Goal: Information Seeking & Learning: Find specific fact

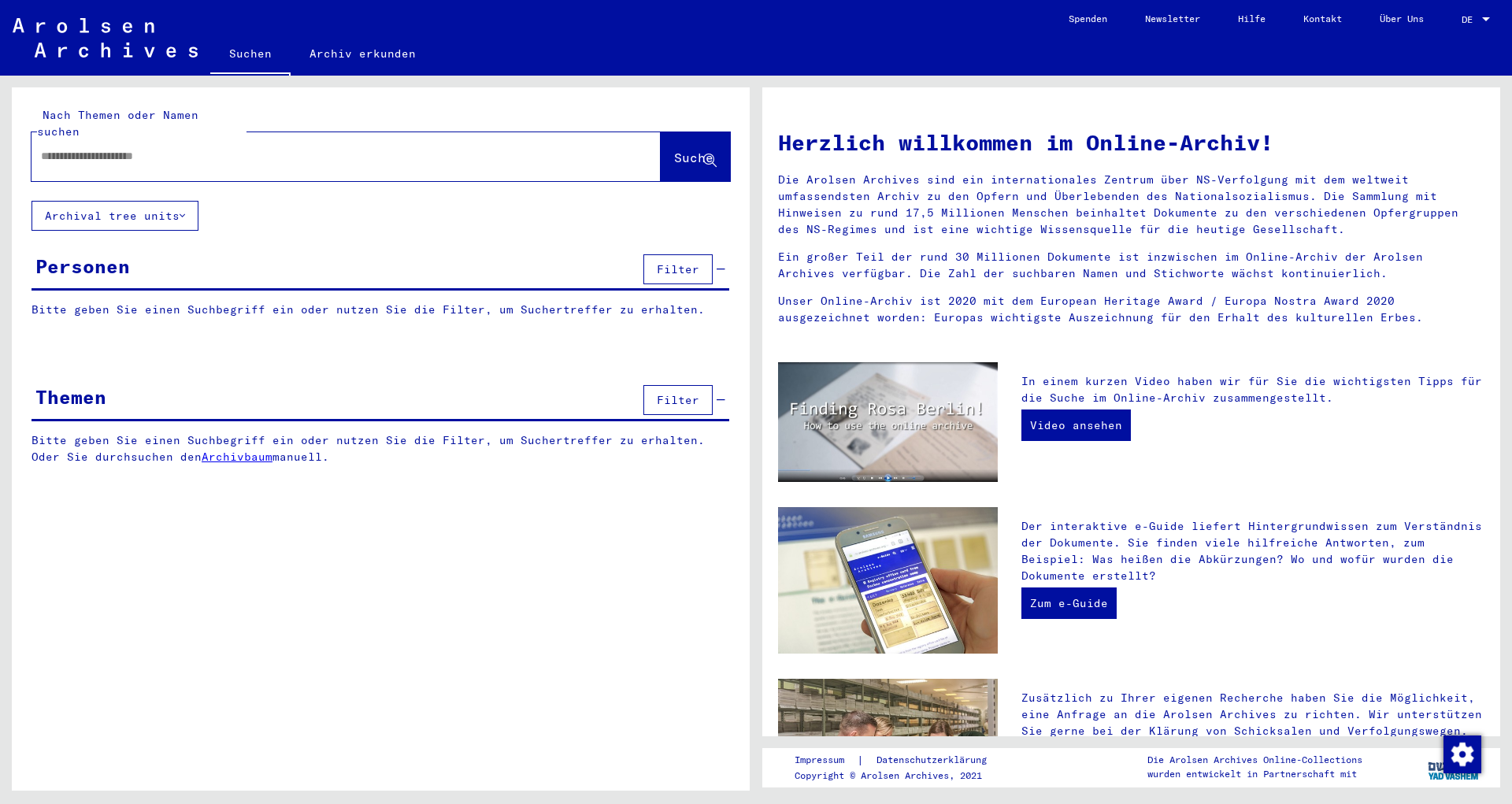
click at [152, 148] on input "text" at bounding box center [327, 157] width 573 height 16
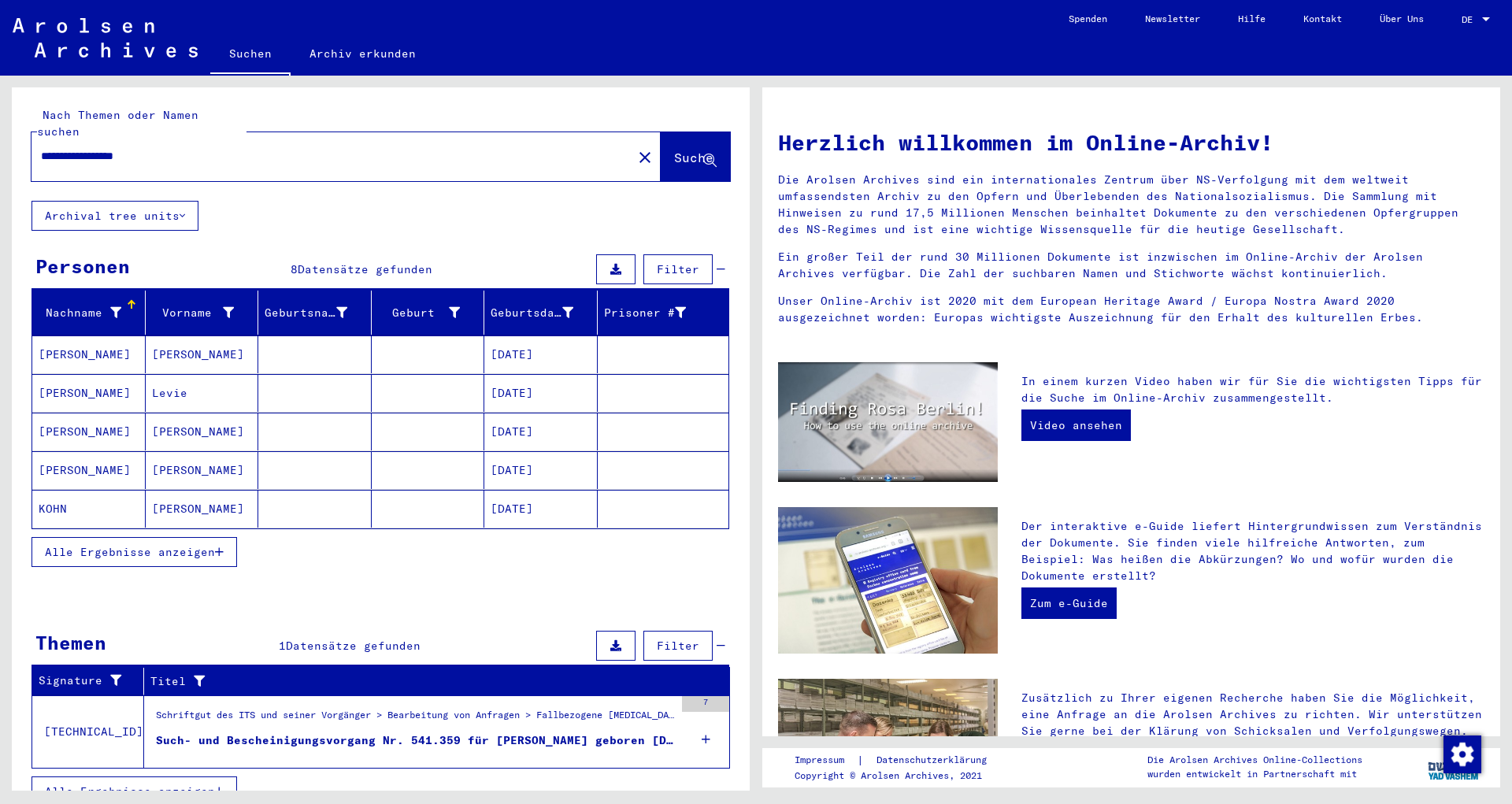
click at [179, 545] on span "Alle Ergebnisse anzeigen" at bounding box center [129, 552] width 170 height 14
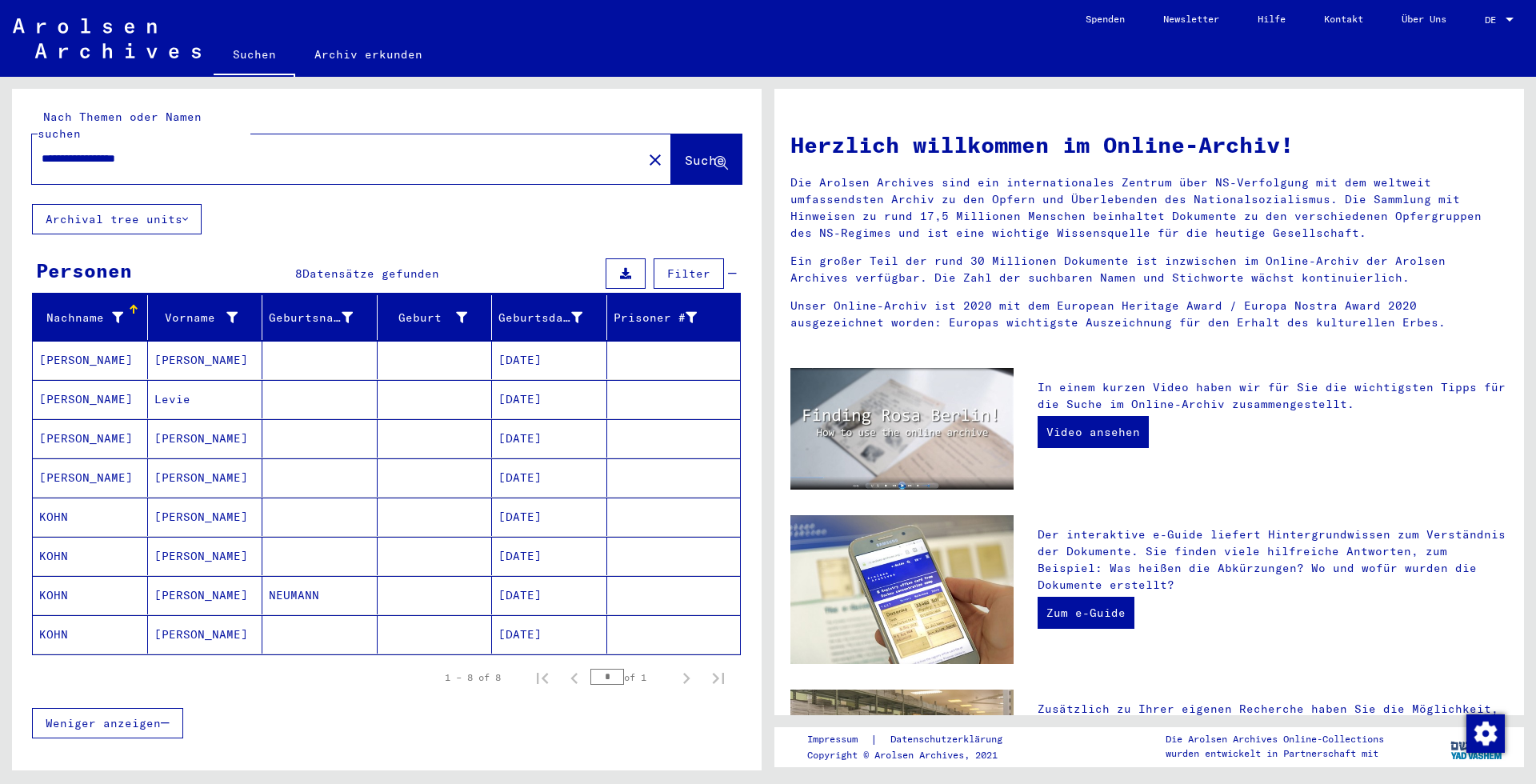
click at [542, 425] on mat-cell "[DATE]" at bounding box center [550, 438] width 116 height 38
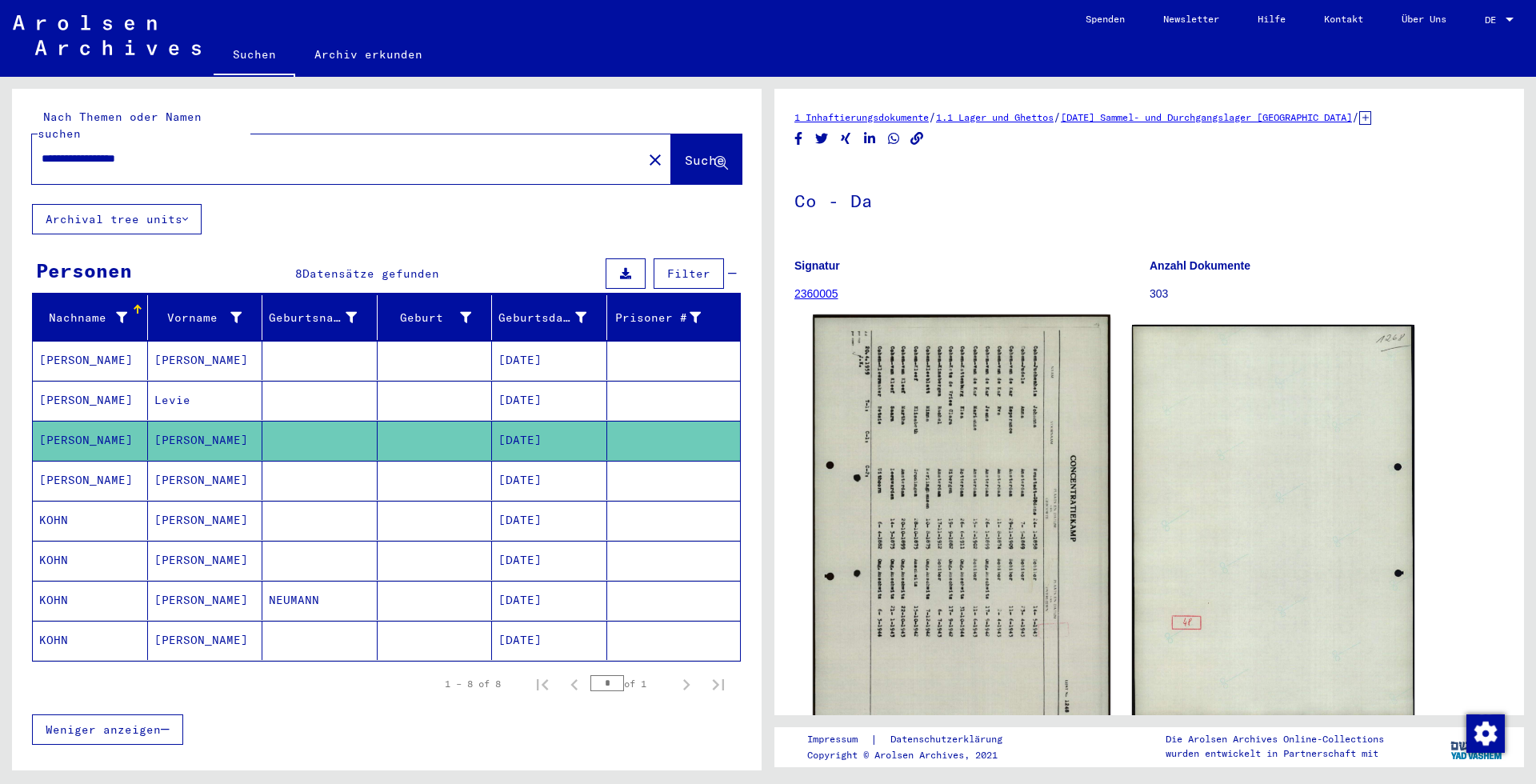
click at [1000, 523] on img at bounding box center [961, 522] width 297 height 415
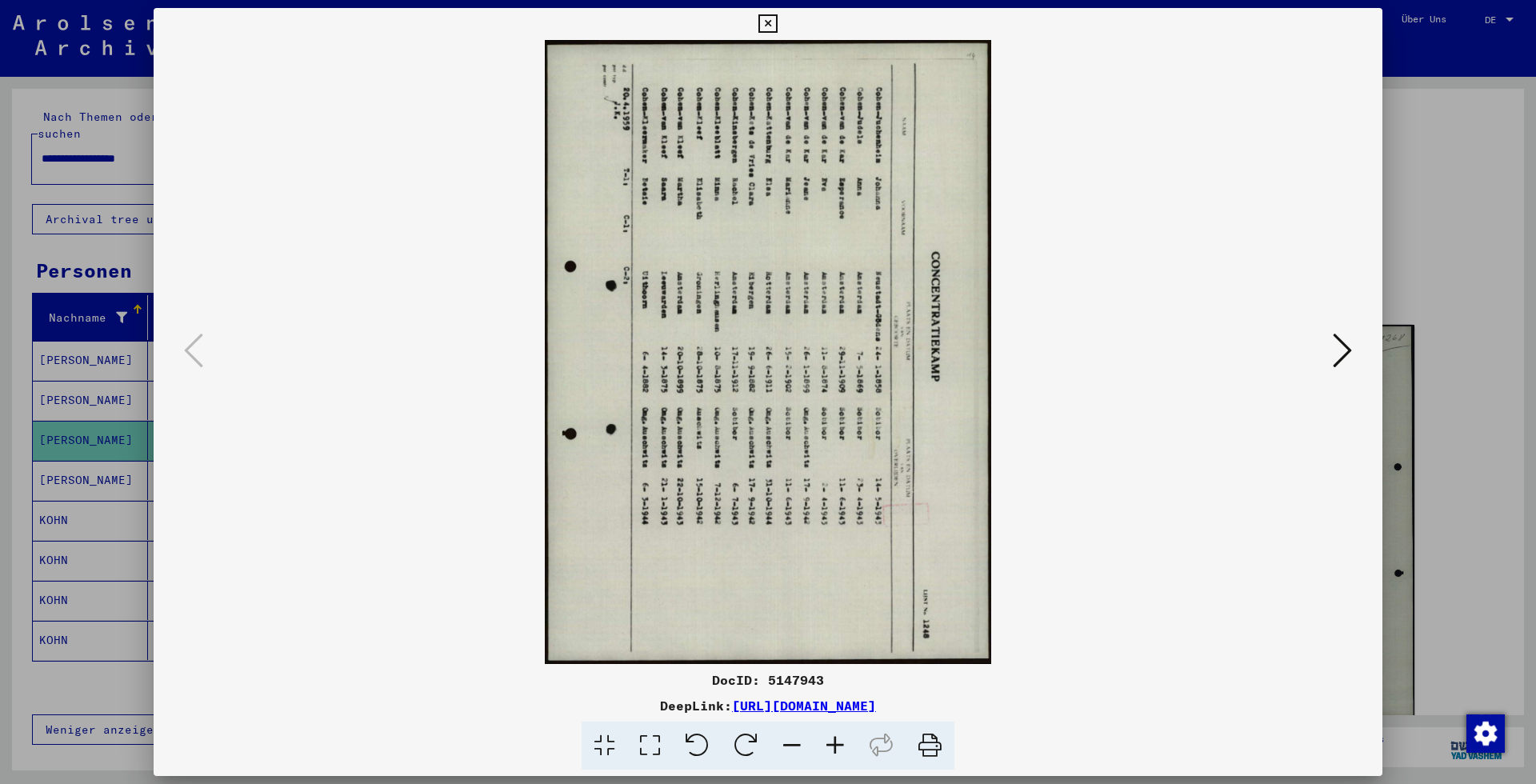
click at [1450, 324] on div at bounding box center [768, 392] width 1536 height 784
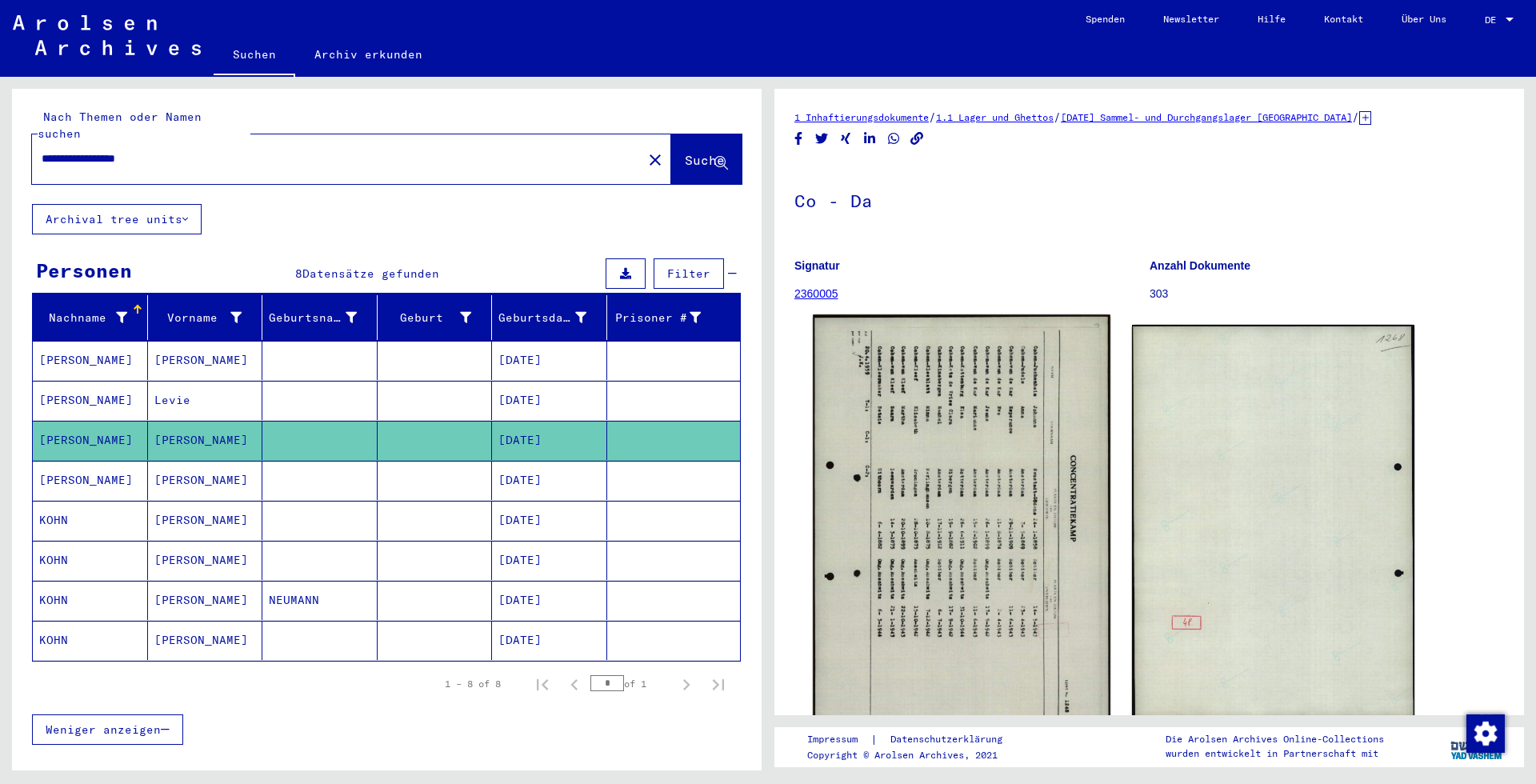
click at [1042, 460] on img at bounding box center [961, 522] width 297 height 415
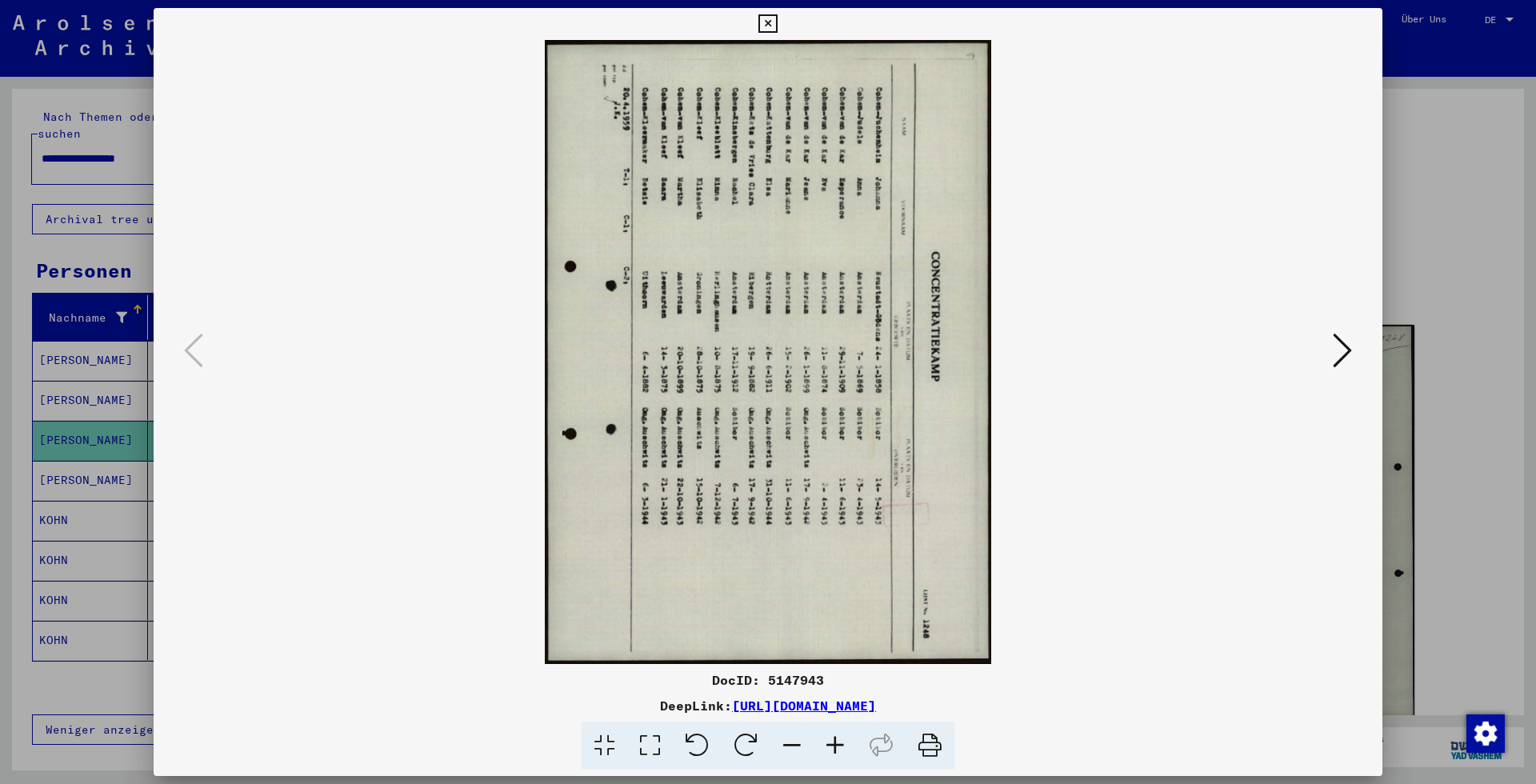
click at [706, 742] on icon at bounding box center [697, 746] width 49 height 49
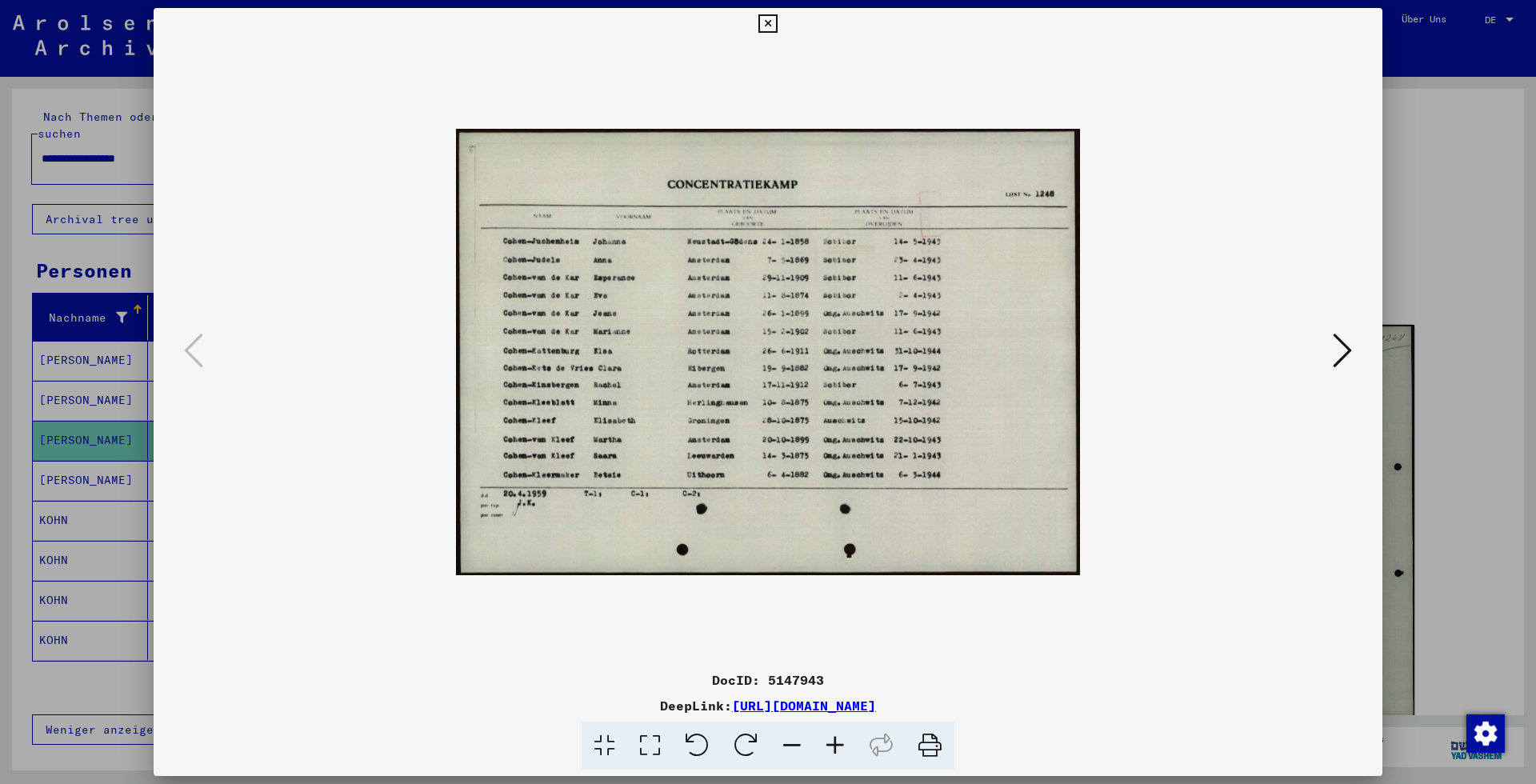
click at [840, 740] on icon at bounding box center [835, 746] width 44 height 49
click at [840, 740] on icon at bounding box center [835, 746] width 44 height 49
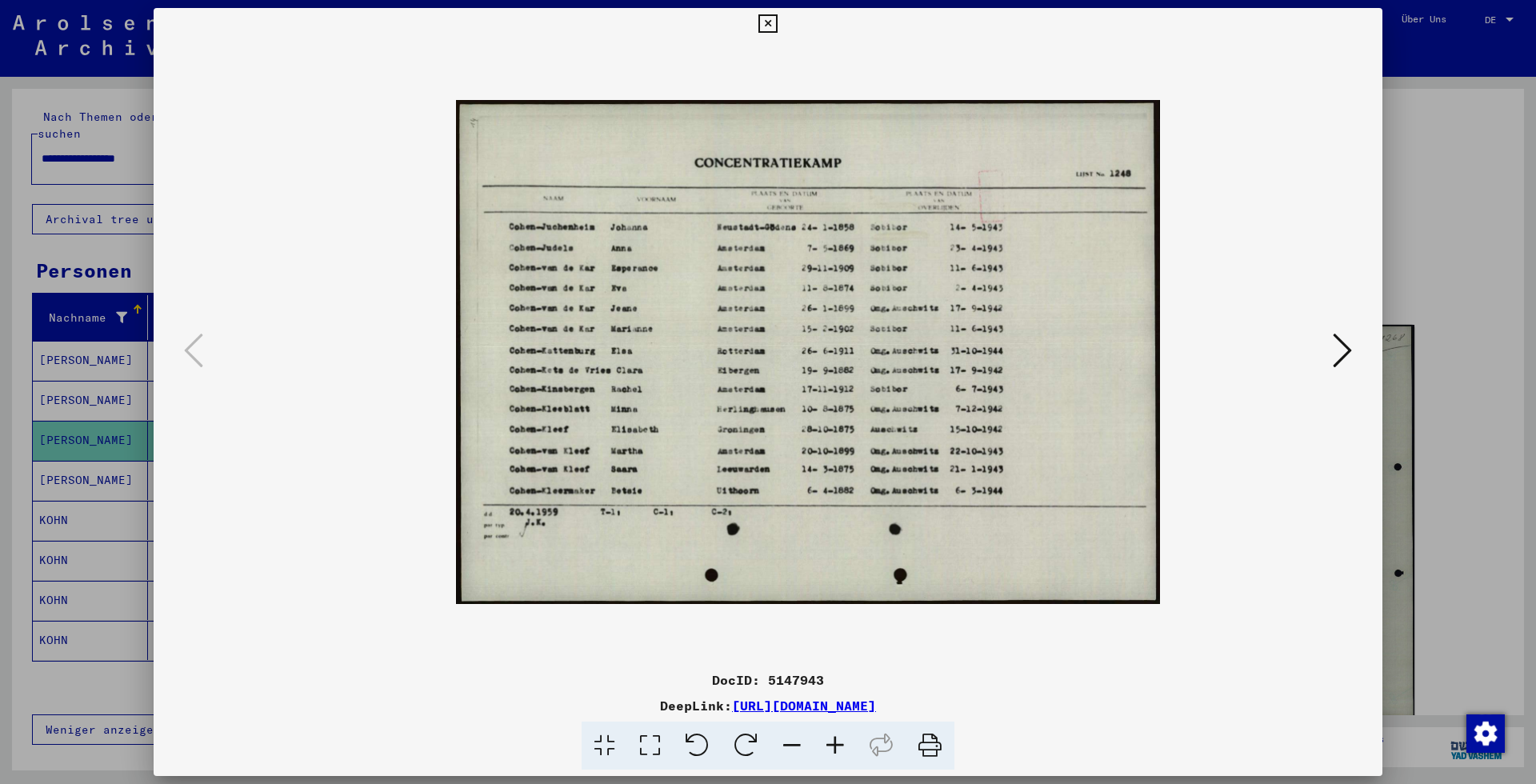
click at [840, 740] on icon at bounding box center [835, 746] width 44 height 49
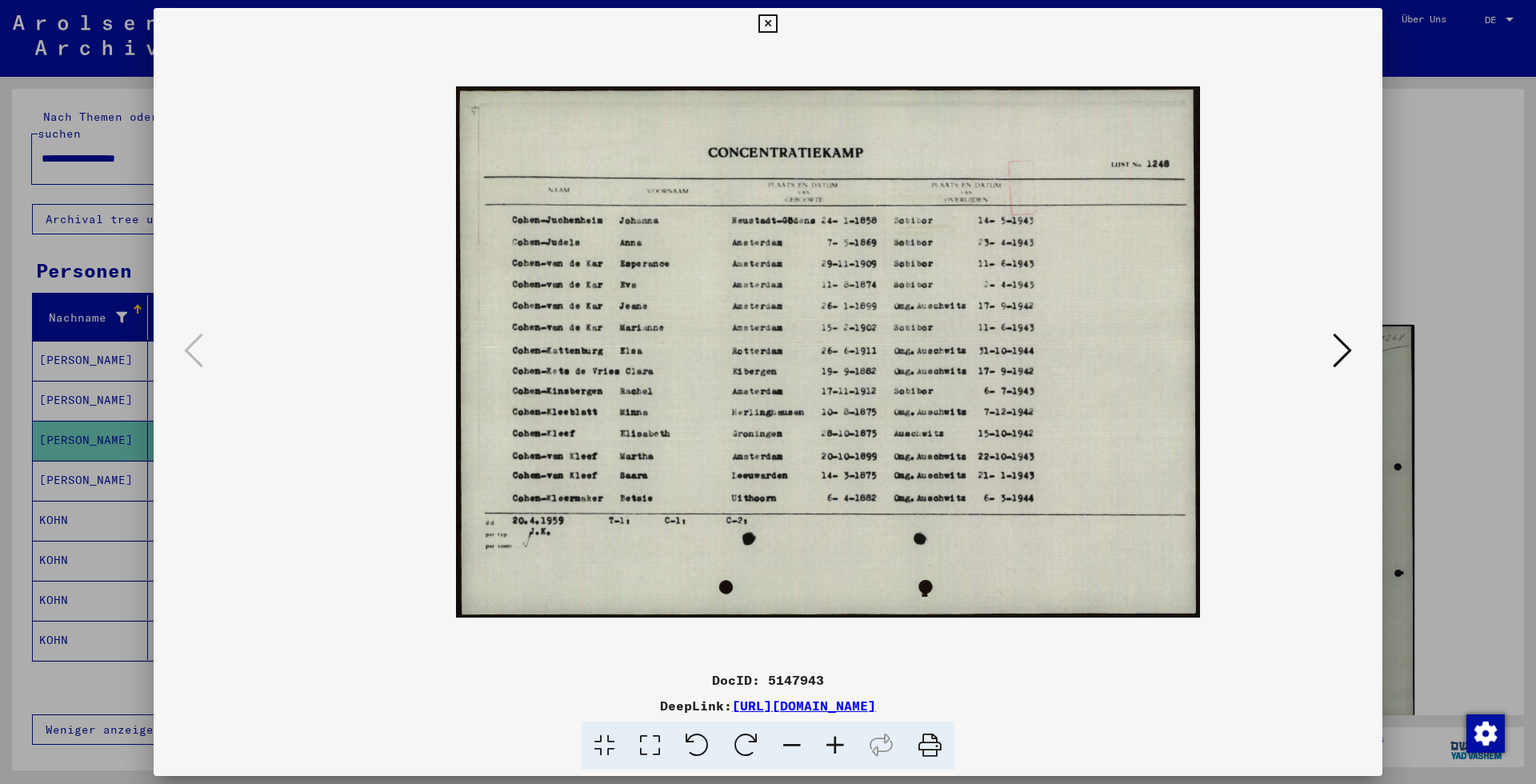
click at [840, 740] on icon at bounding box center [835, 746] width 44 height 49
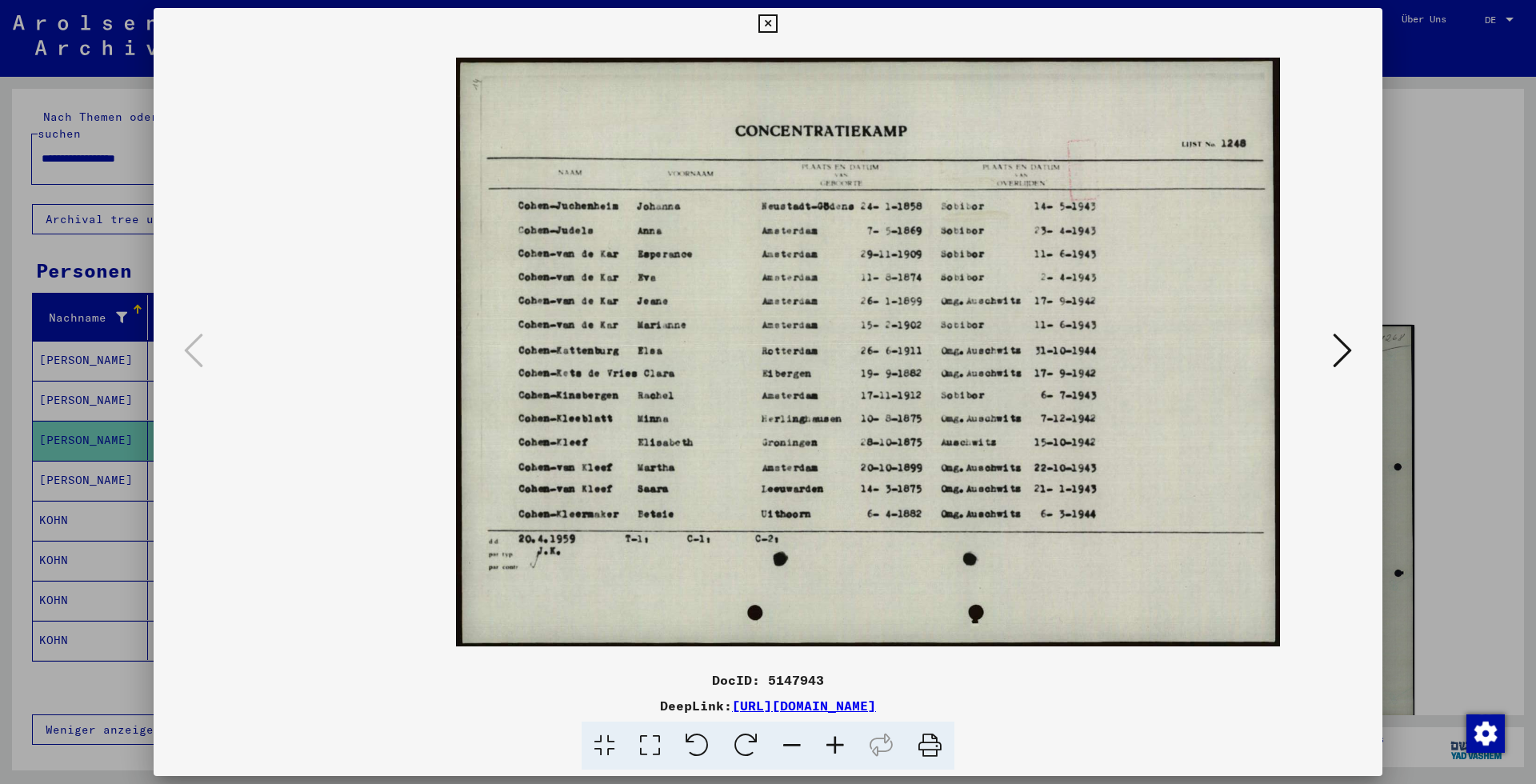
click at [840, 740] on icon at bounding box center [835, 746] width 44 height 49
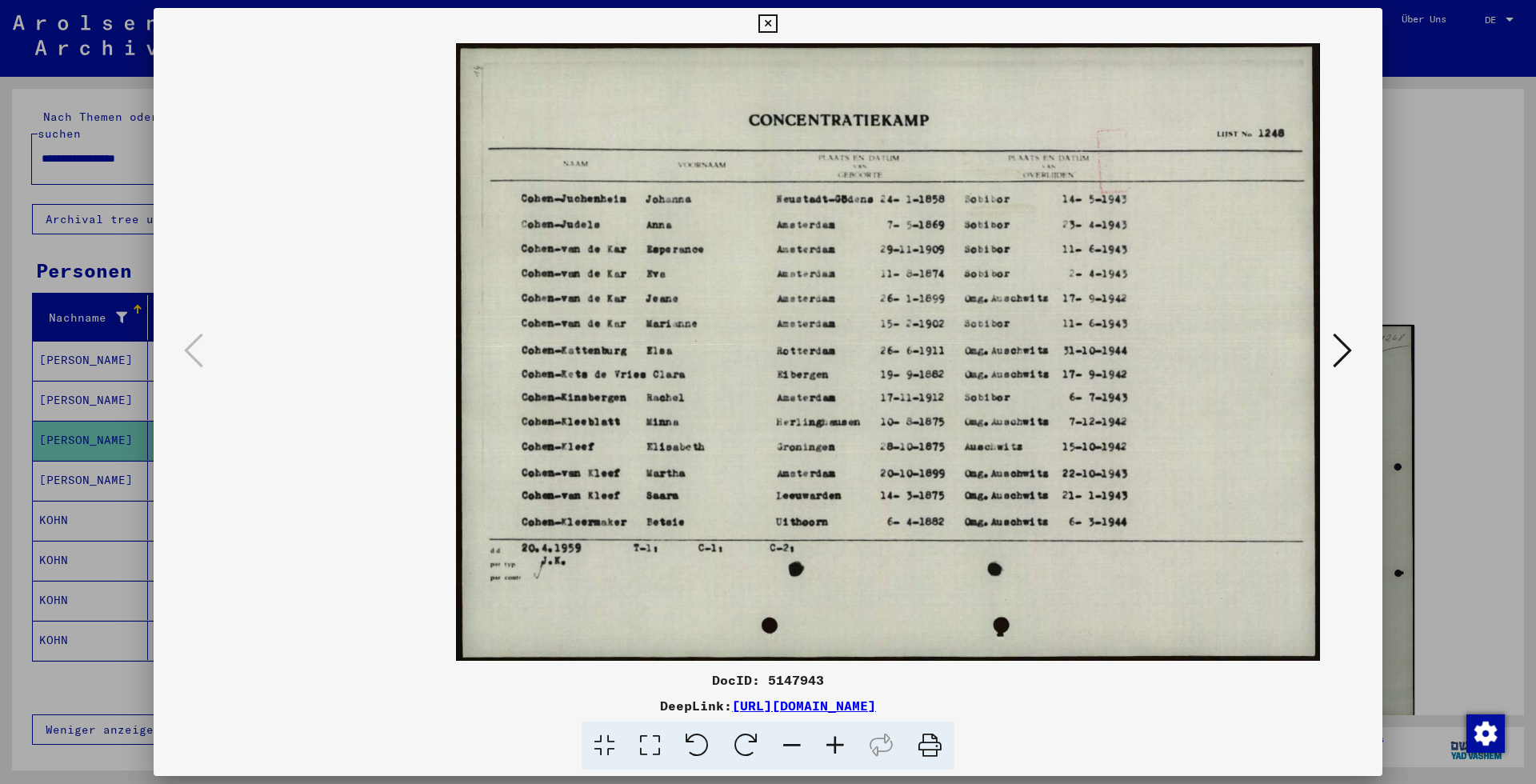
click at [840, 740] on icon at bounding box center [835, 746] width 44 height 49
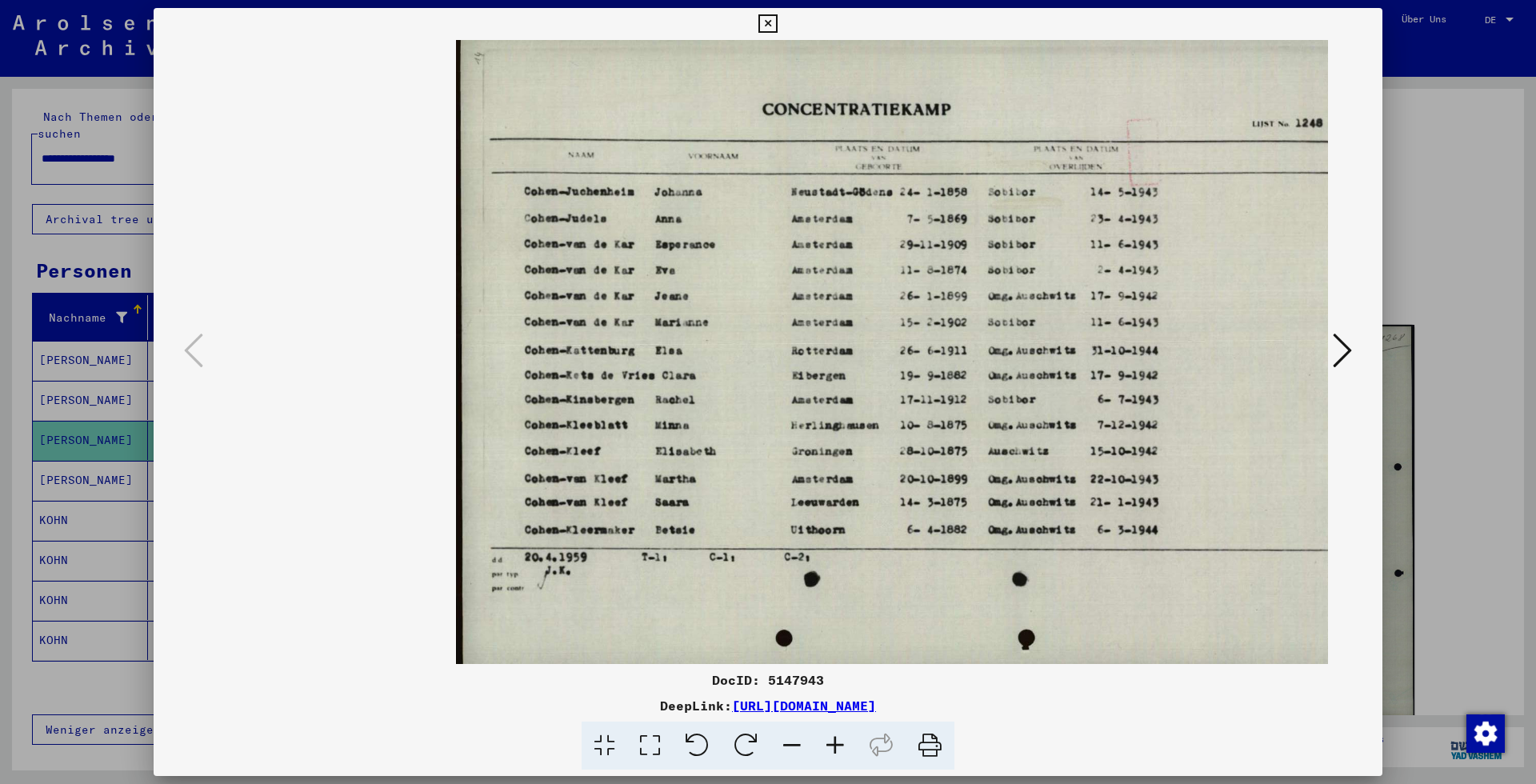
drag, startPoint x: 1467, startPoint y: 189, endPoint x: 1336, endPoint y: 200, distance: 131.5
click at [1465, 189] on div at bounding box center [768, 392] width 1536 height 784
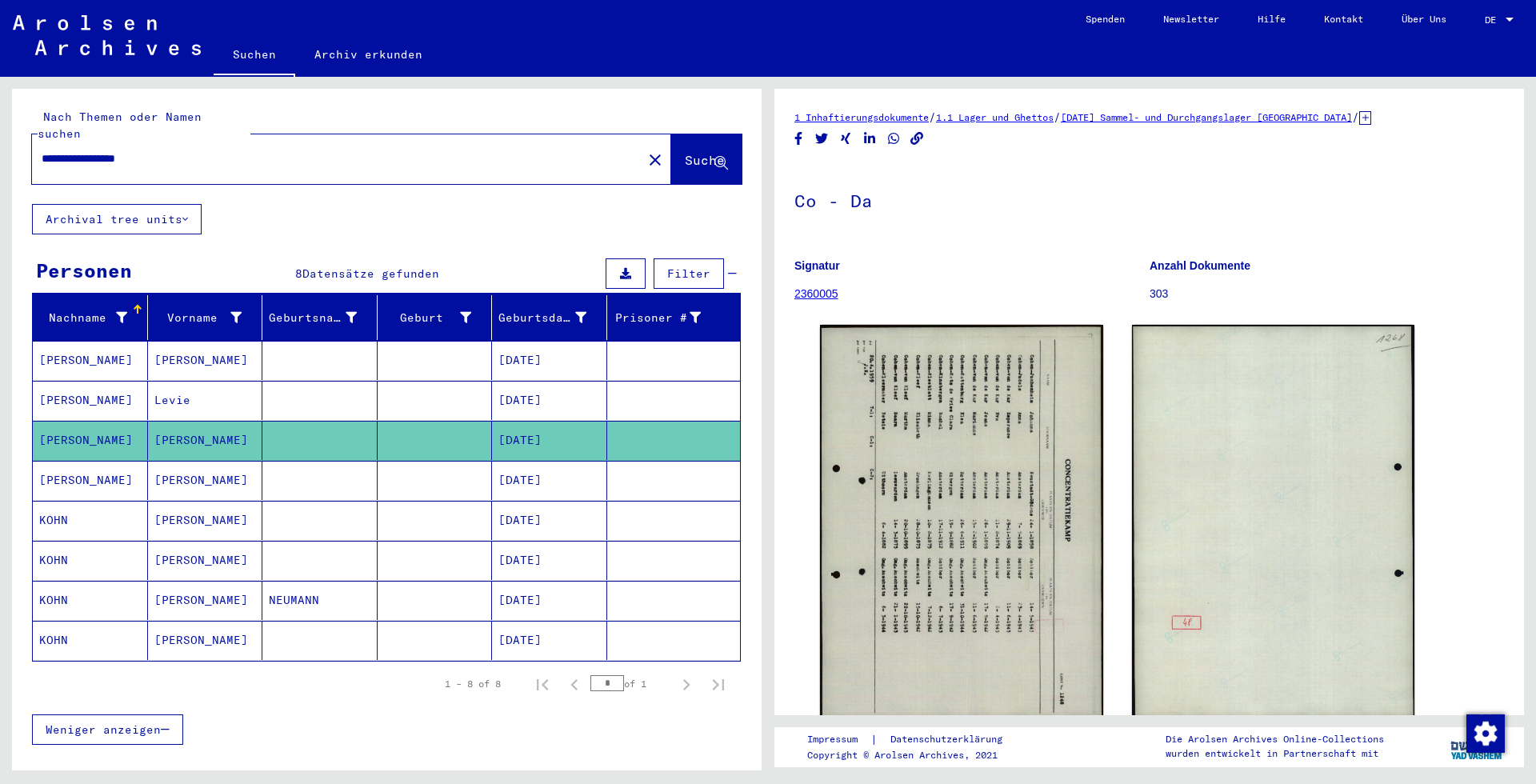
click at [559, 475] on mat-cell "[DATE]" at bounding box center [550, 480] width 116 height 39
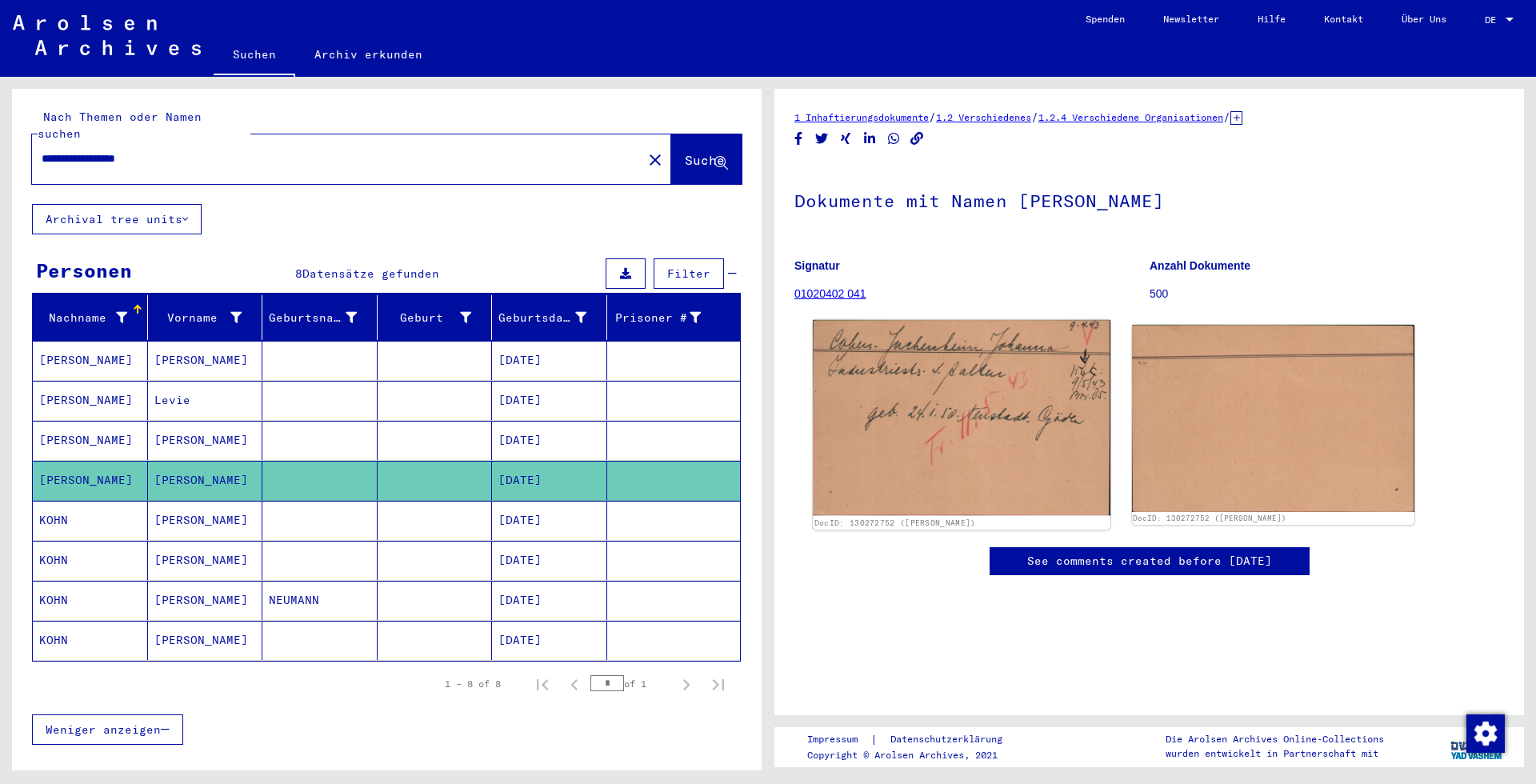
click at [992, 441] on img at bounding box center [961, 418] width 297 height 196
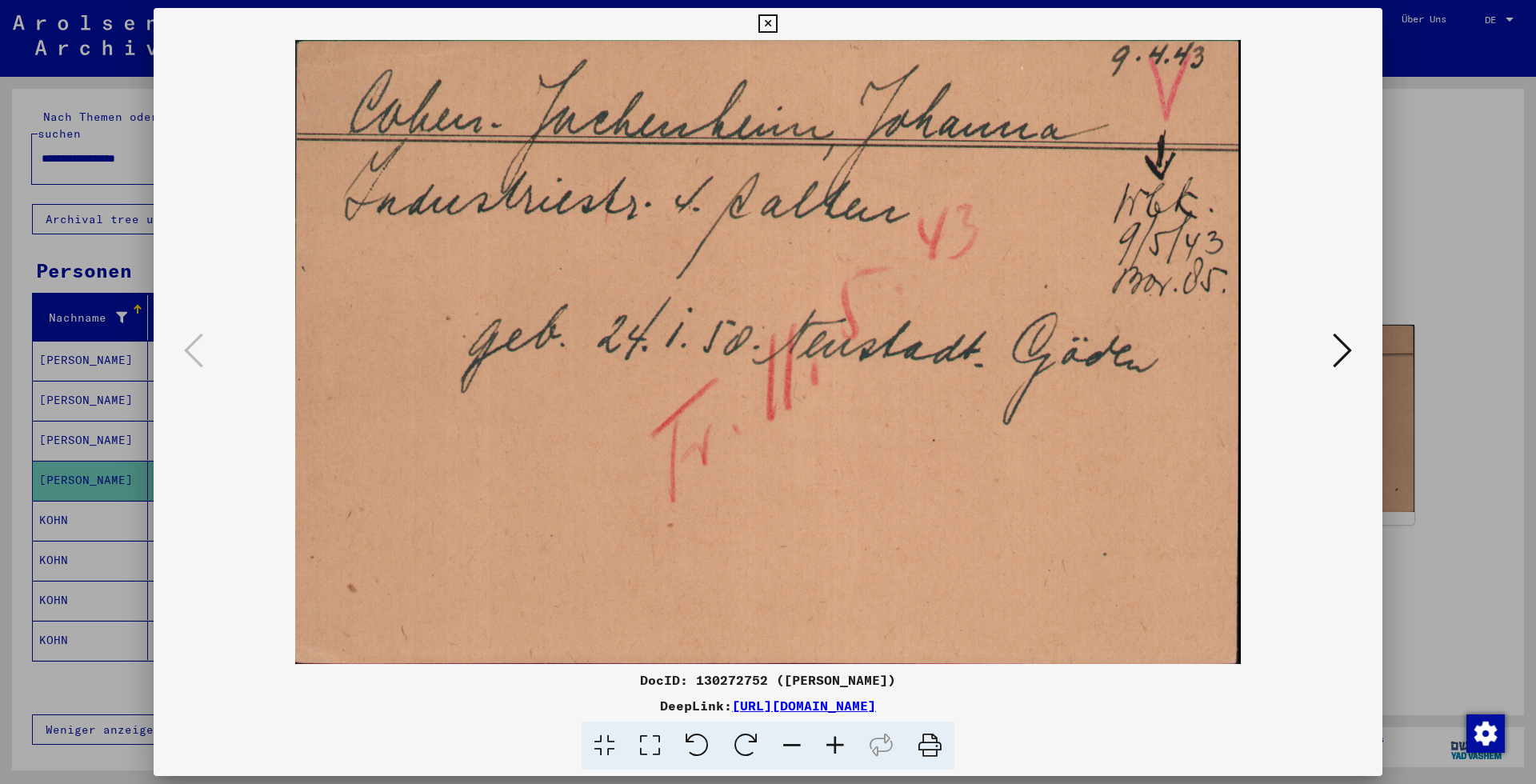
click at [1482, 206] on div at bounding box center [768, 392] width 1536 height 784
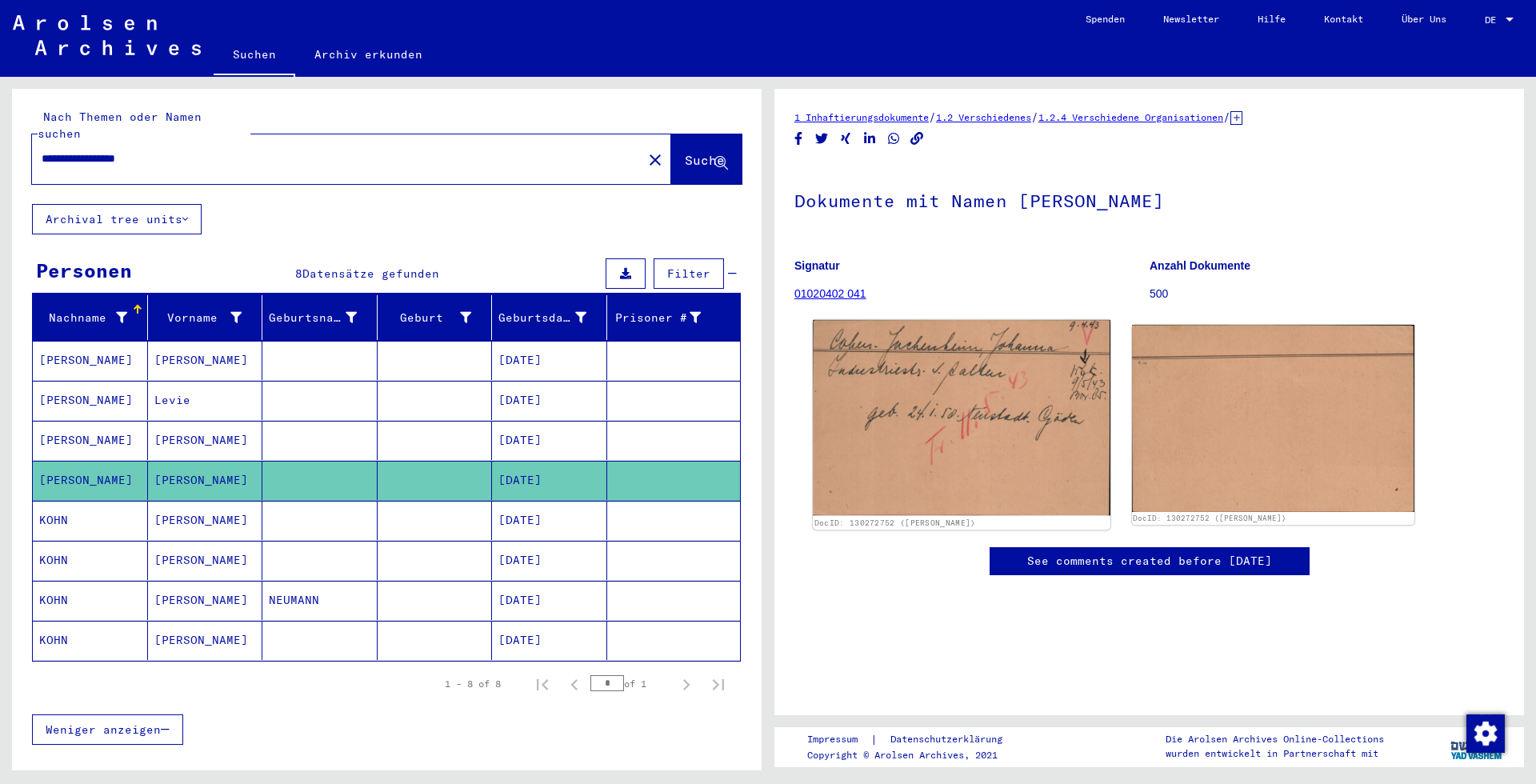
click at [902, 458] on img at bounding box center [961, 418] width 297 height 196
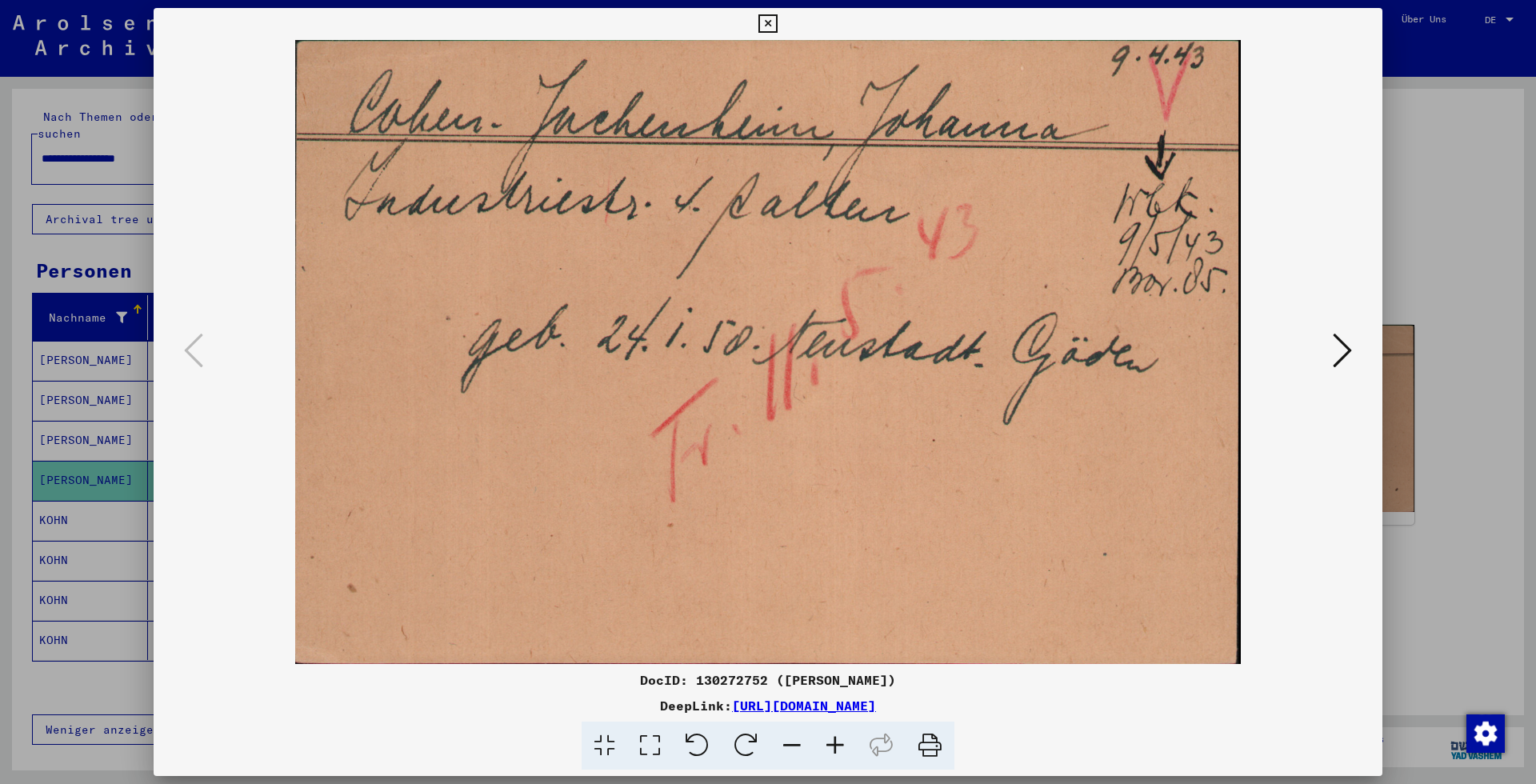
click at [1505, 210] on div at bounding box center [768, 392] width 1536 height 784
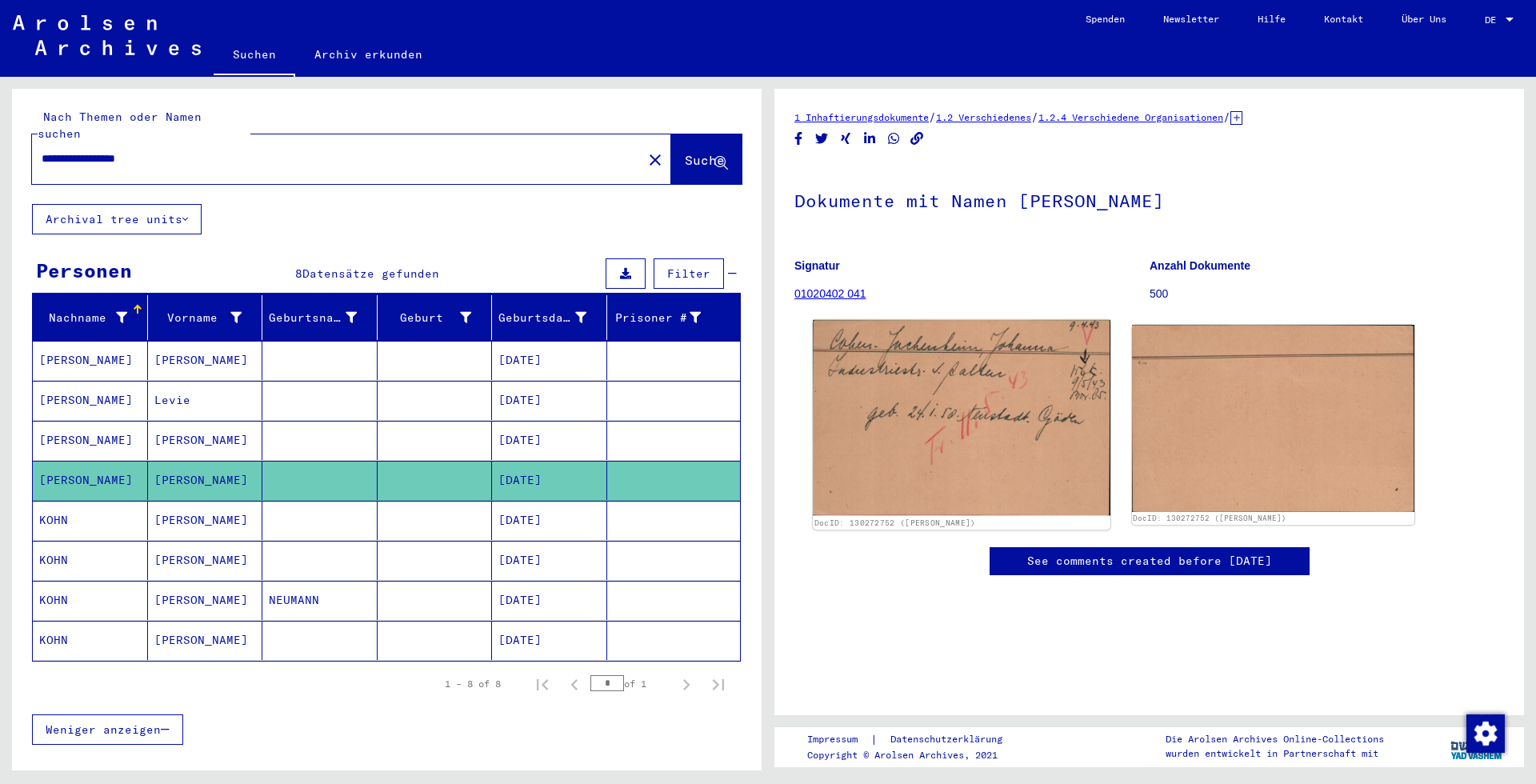
click at [948, 406] on img at bounding box center [961, 418] width 297 height 196
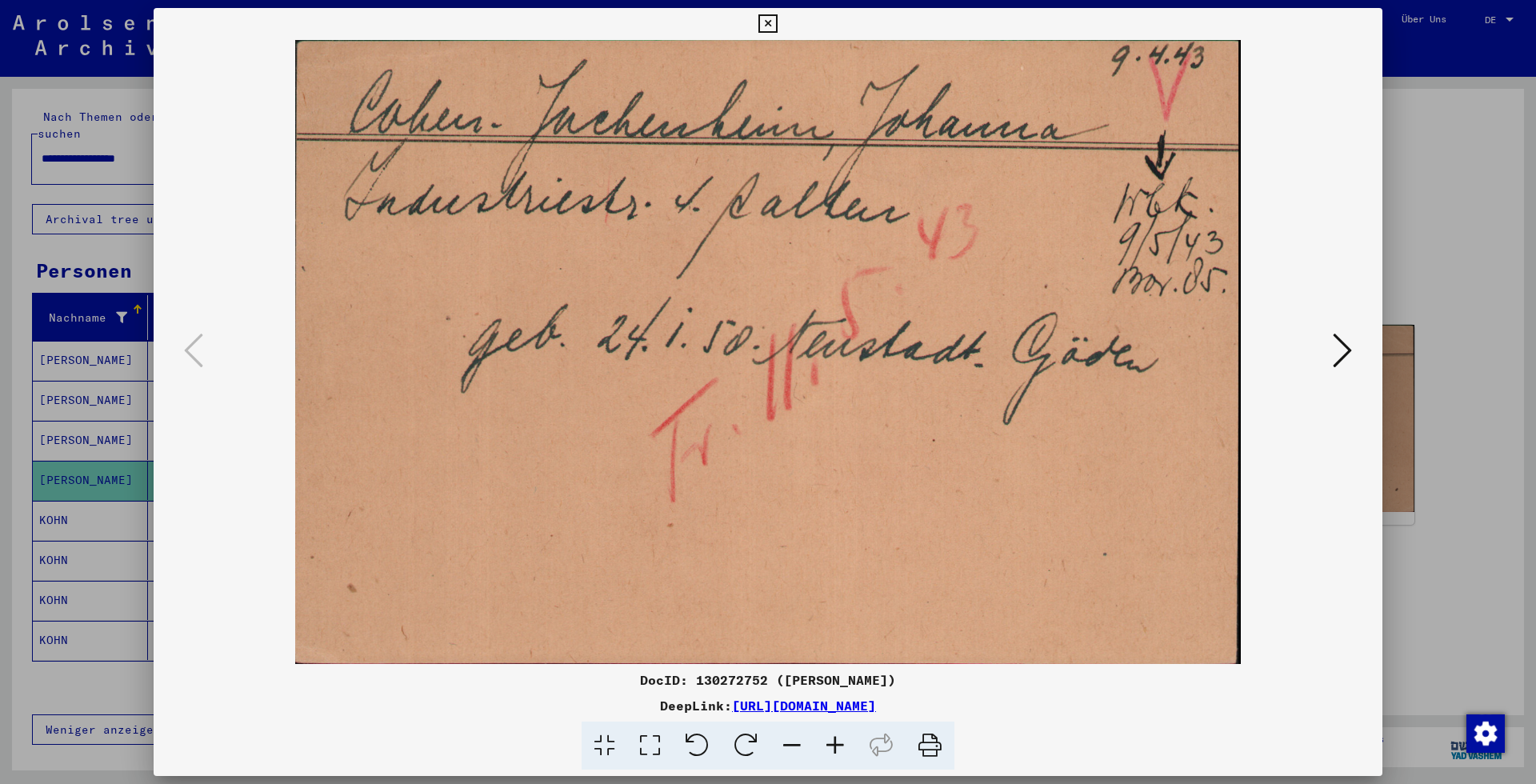
click at [1425, 284] on div at bounding box center [768, 392] width 1536 height 784
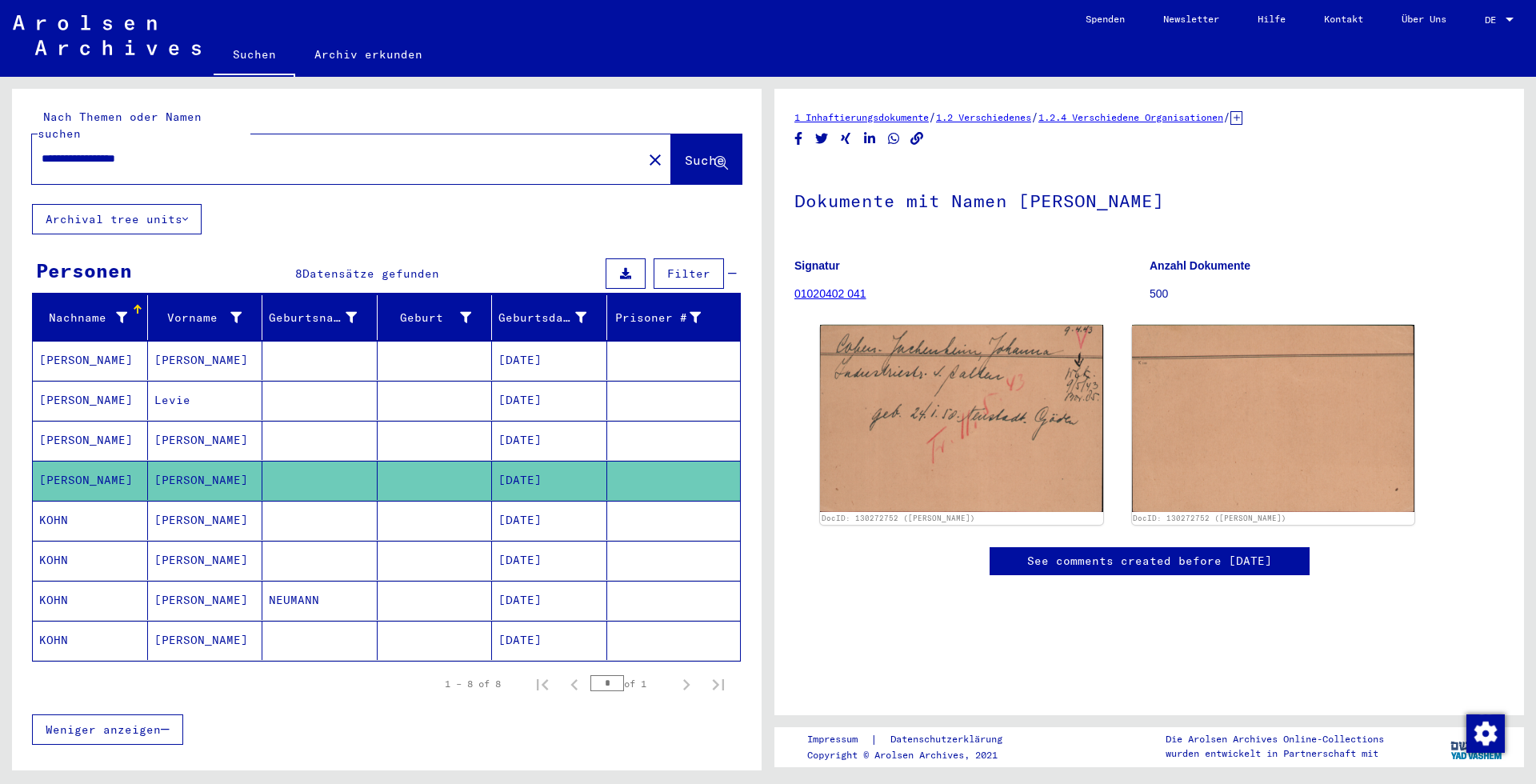
click at [1243, 118] on icon at bounding box center [1236, 118] width 12 height 13
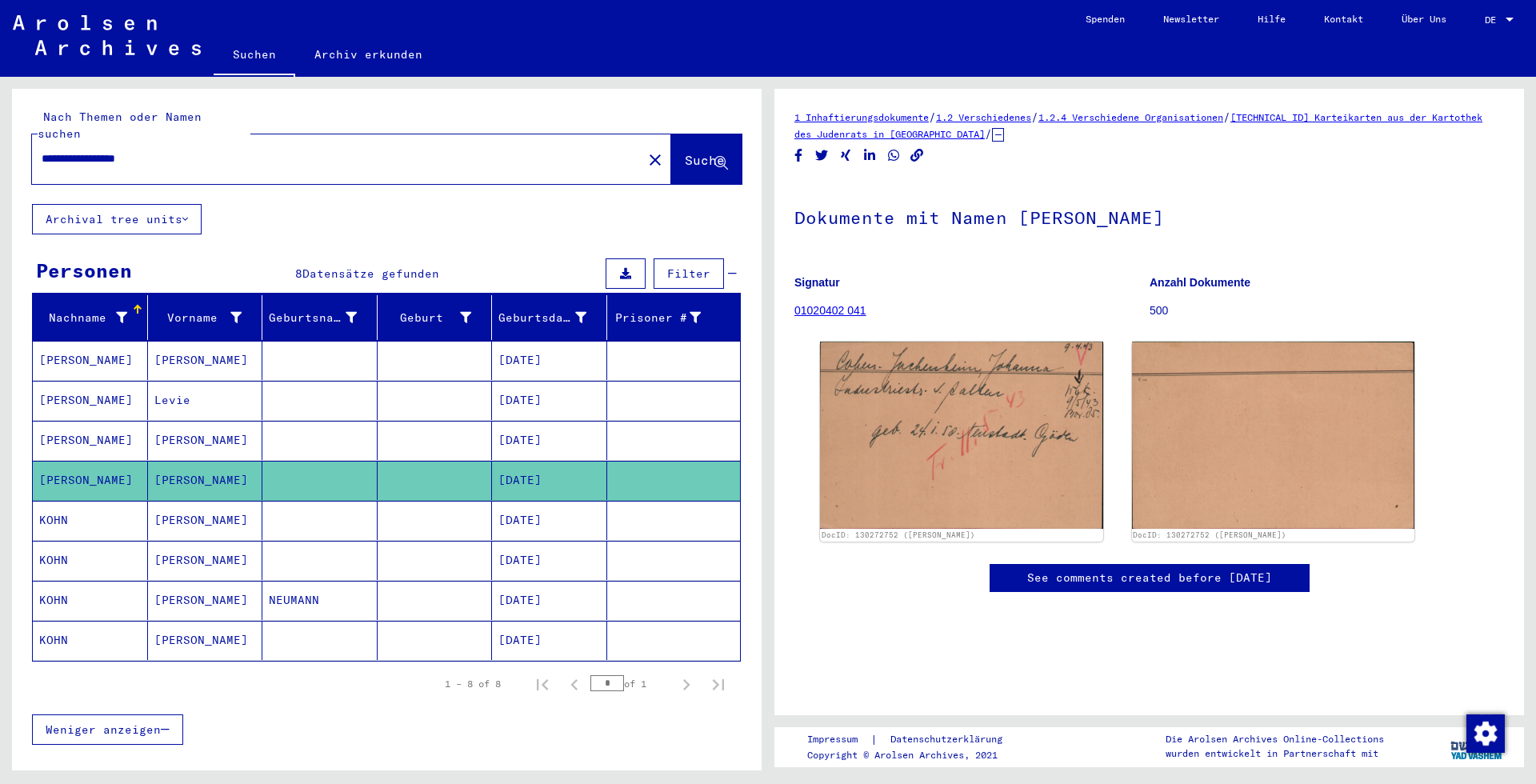
drag, startPoint x: 1290, startPoint y: 122, endPoint x: 1009, endPoint y: 138, distance: 281.5
click at [1009, 138] on div "1 Inhaftierungsdokumente / 1.2 Verschiedenes / 1.2.4 Verschiedene Organisatione…" at bounding box center [1149, 126] width 710 height 33
copy div "[TECHNICAL_ID] Karteikarten aus der Kartothek des Judenrats in [GEOGRAPHIC_DATA]"
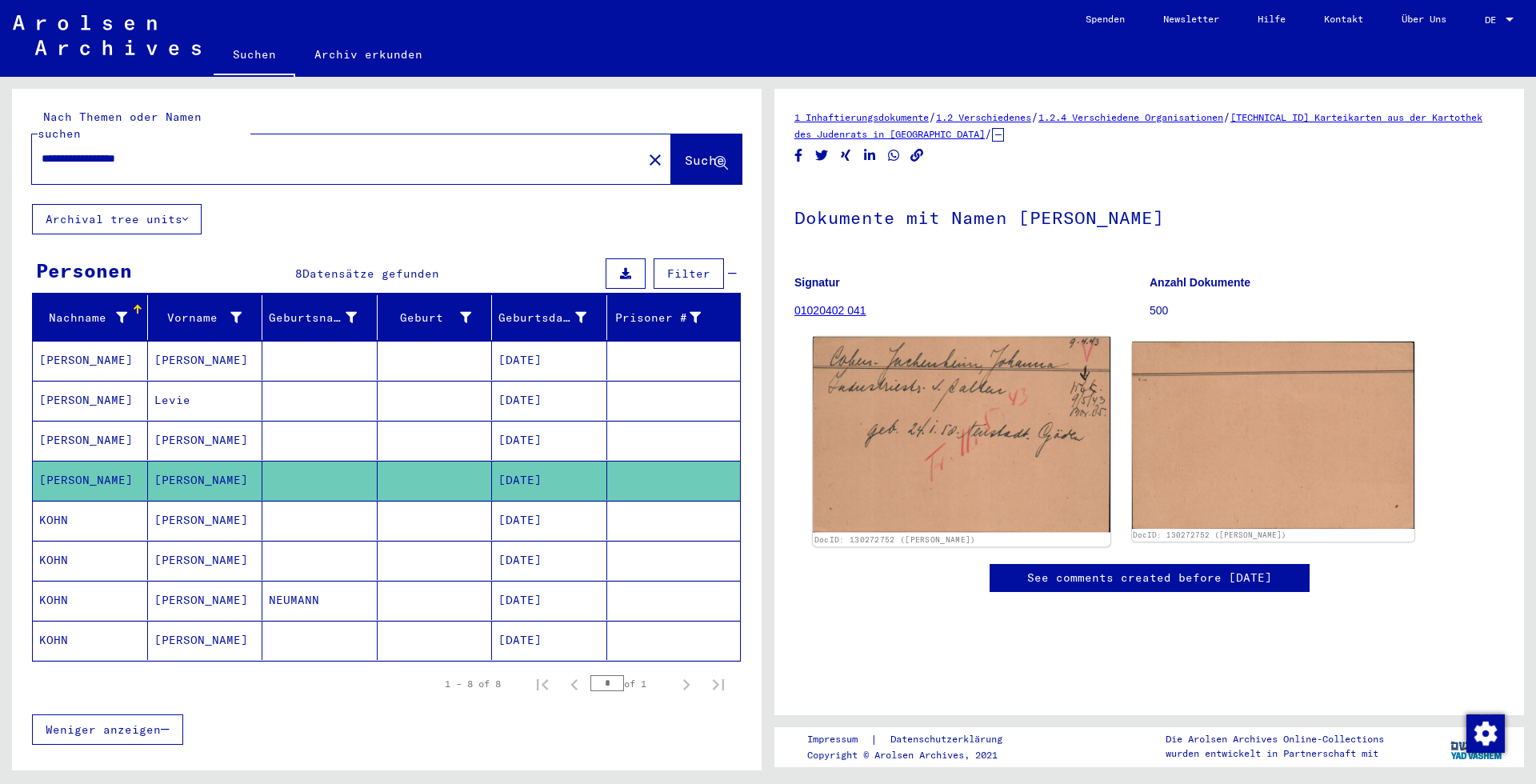
click at [976, 432] on img at bounding box center [961, 434] width 297 height 196
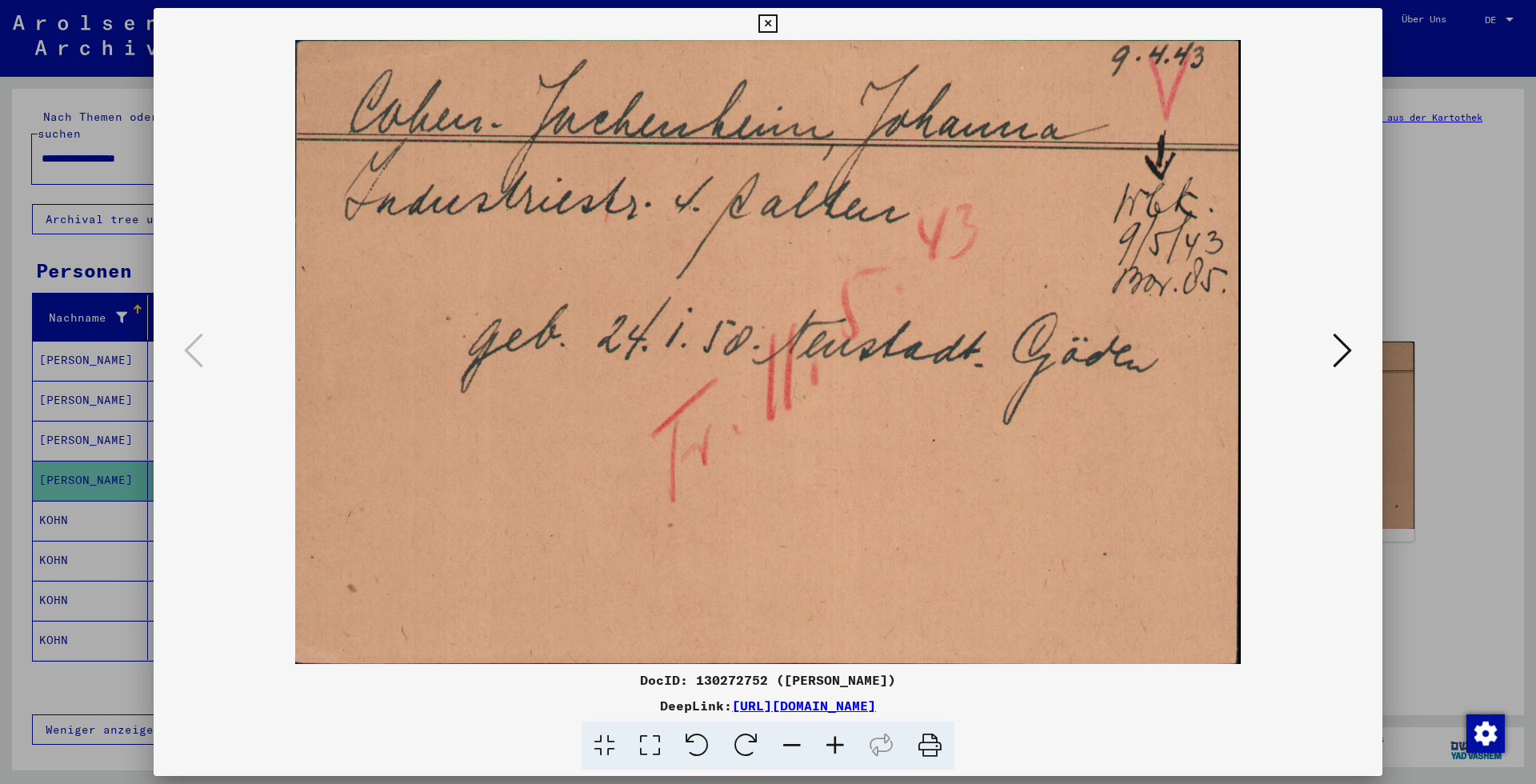
click at [1475, 191] on div at bounding box center [768, 392] width 1536 height 784
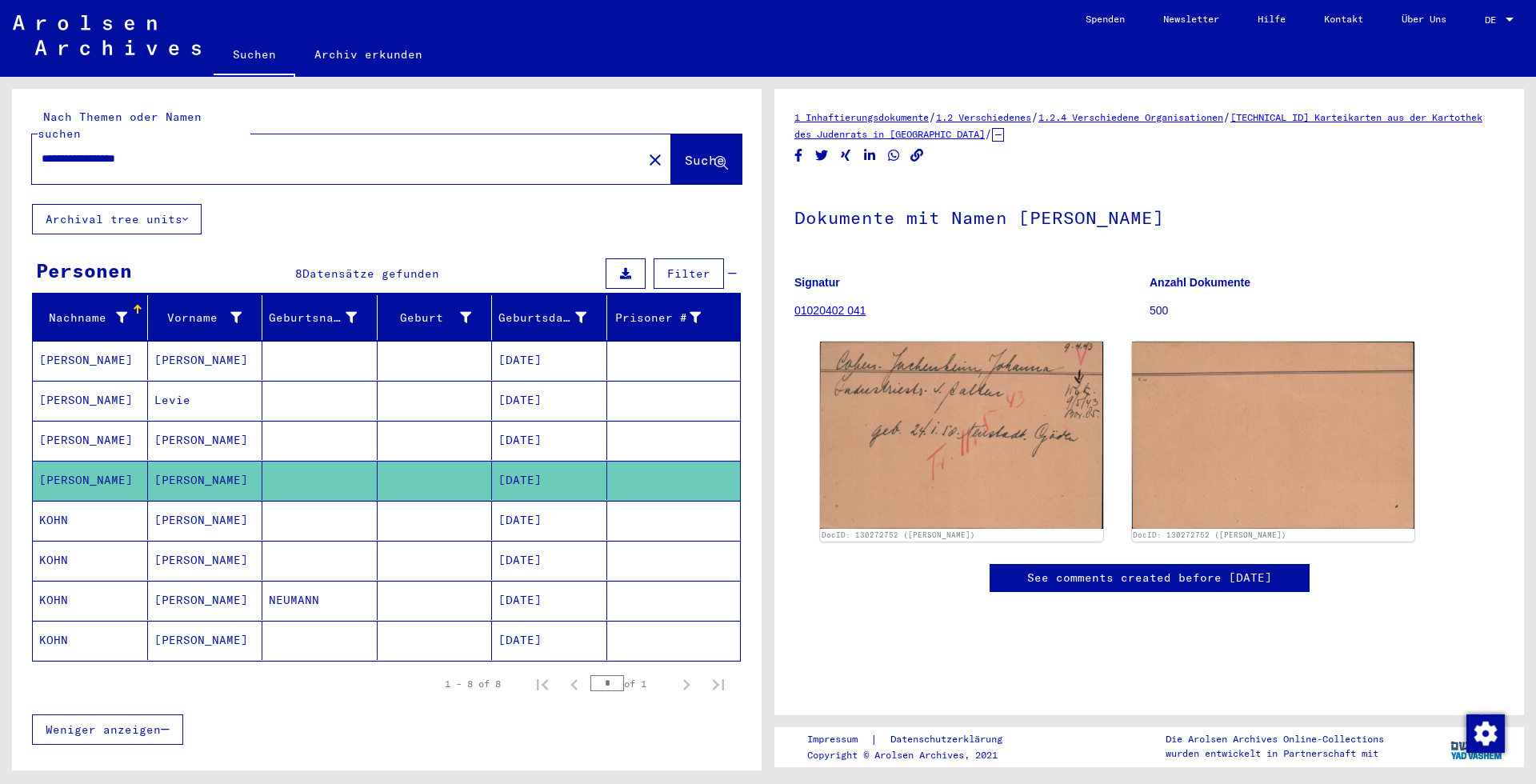
click at [575, 421] on mat-cell "[DATE]" at bounding box center [550, 440] width 116 height 39
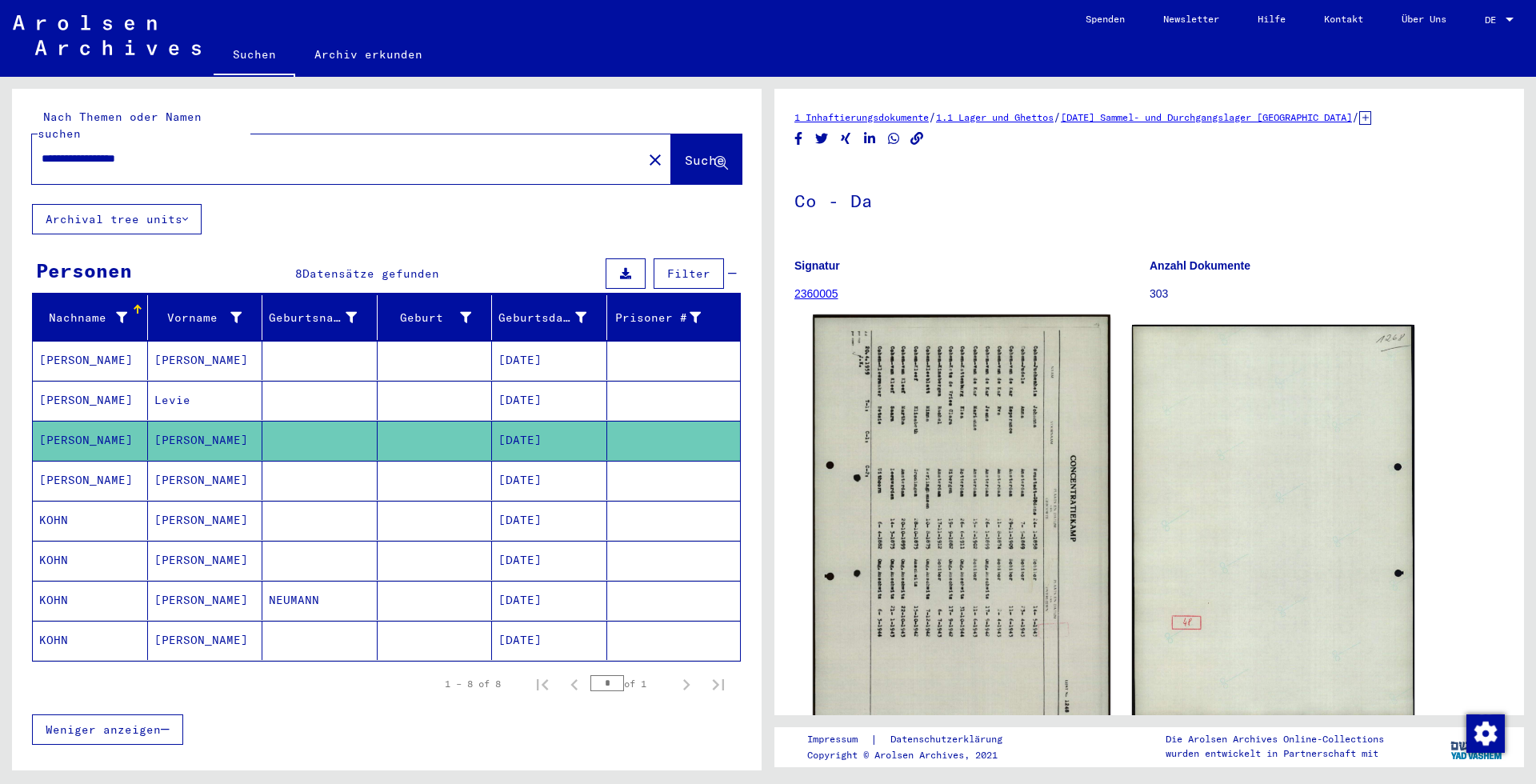
click at [917, 445] on img at bounding box center [961, 522] width 297 height 415
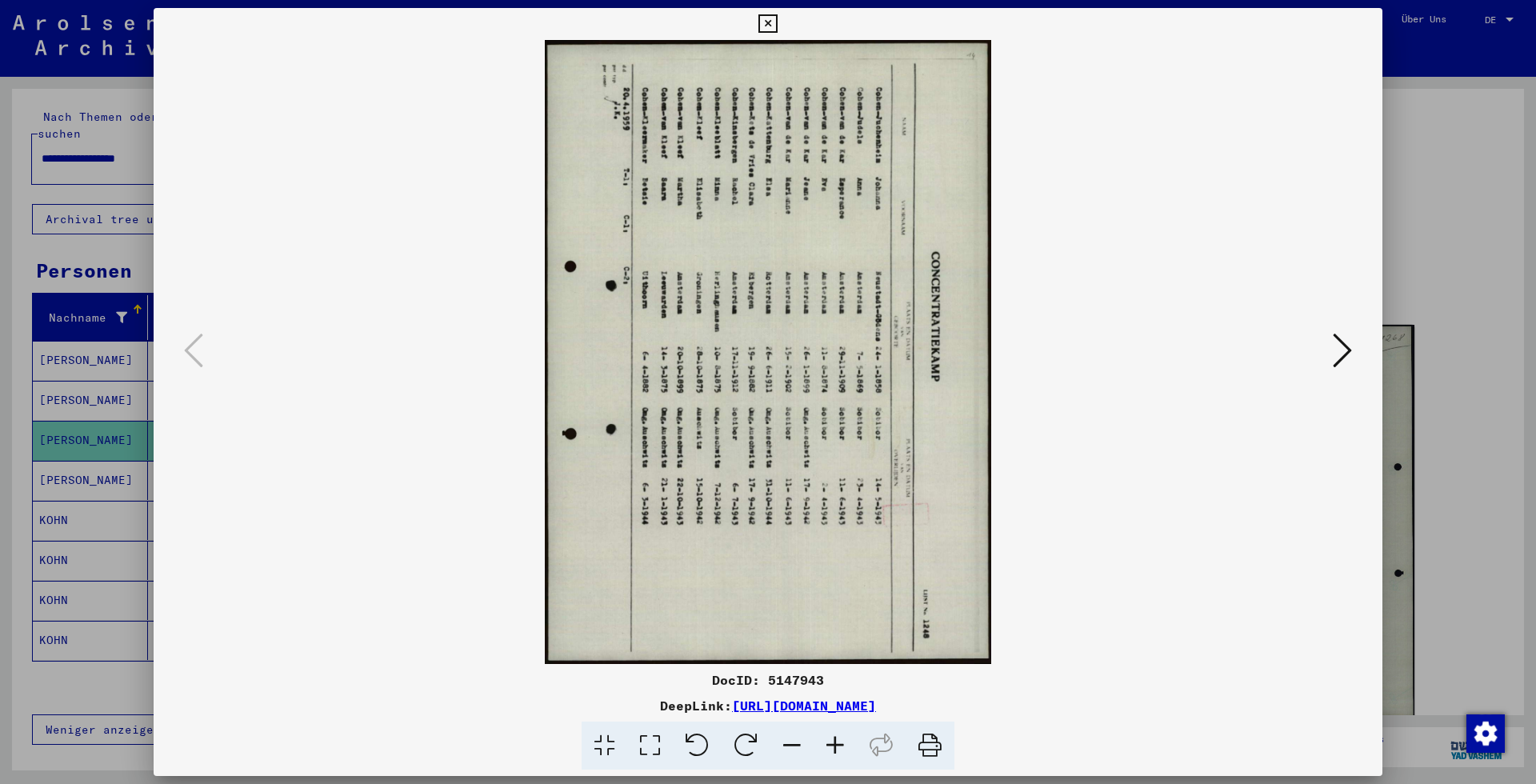
click at [1420, 100] on div at bounding box center [768, 392] width 1536 height 784
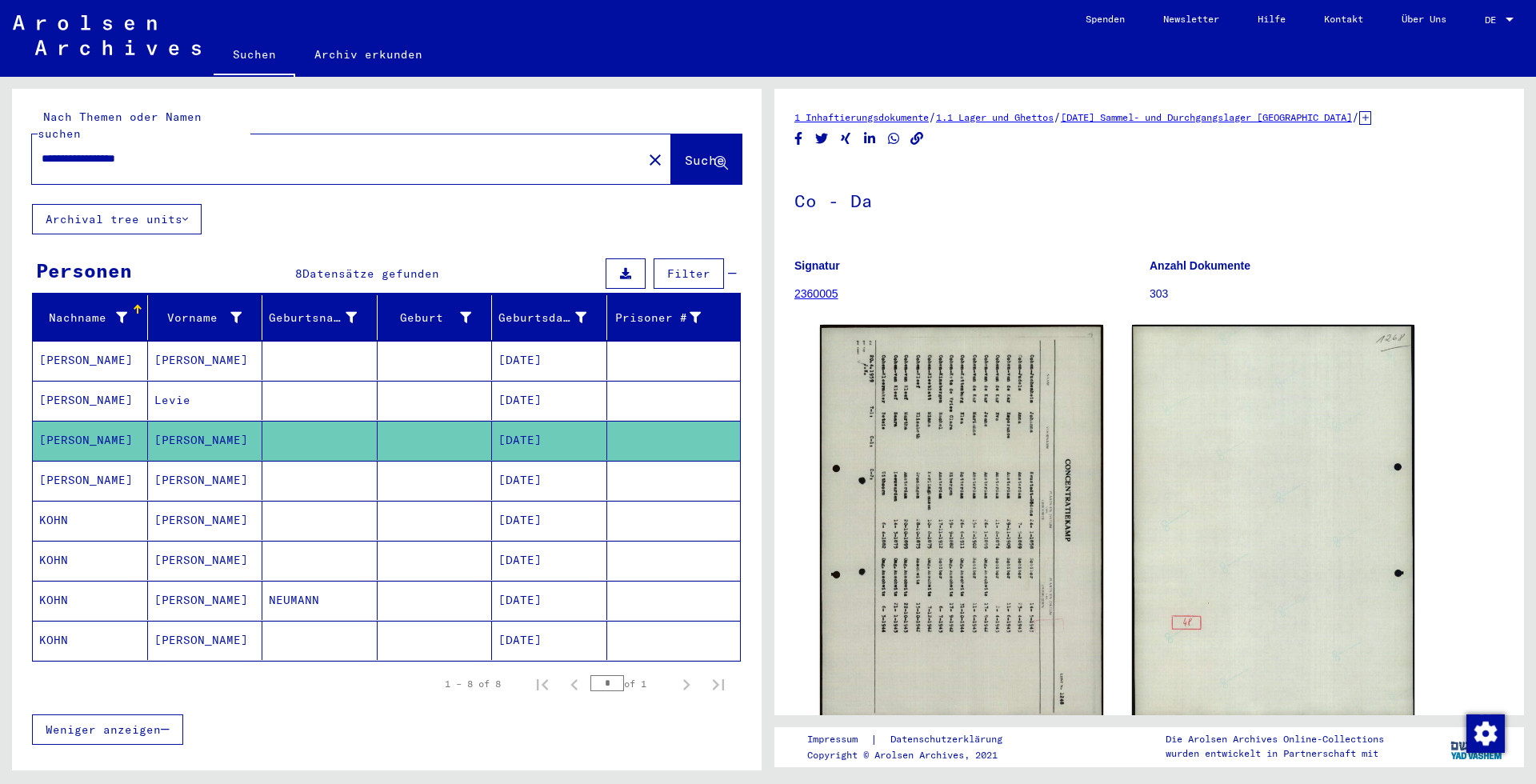
drag, startPoint x: 341, startPoint y: 148, endPoint x: -383, endPoint y: 94, distance: 726.0
click at [42, 151] on input "**********" at bounding box center [337, 159] width 591 height 17
click at [176, 151] on div "**********" at bounding box center [332, 158] width 601 height 36
drag, startPoint x: -23, startPoint y: 160, endPoint x: -90, endPoint y: 160, distance: 67.0
click at [42, 160] on input "**********" at bounding box center [337, 159] width 591 height 17
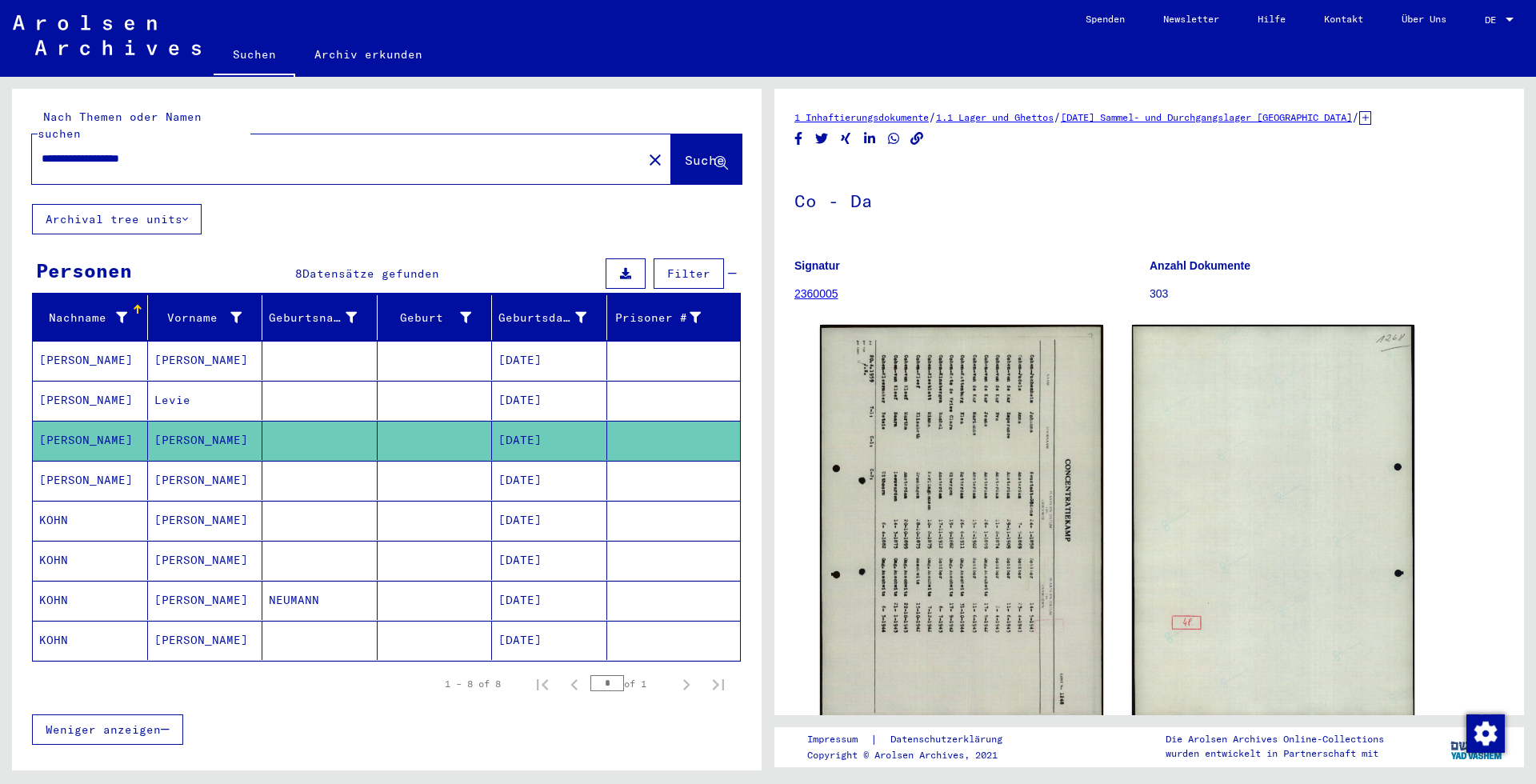
type input "**********"
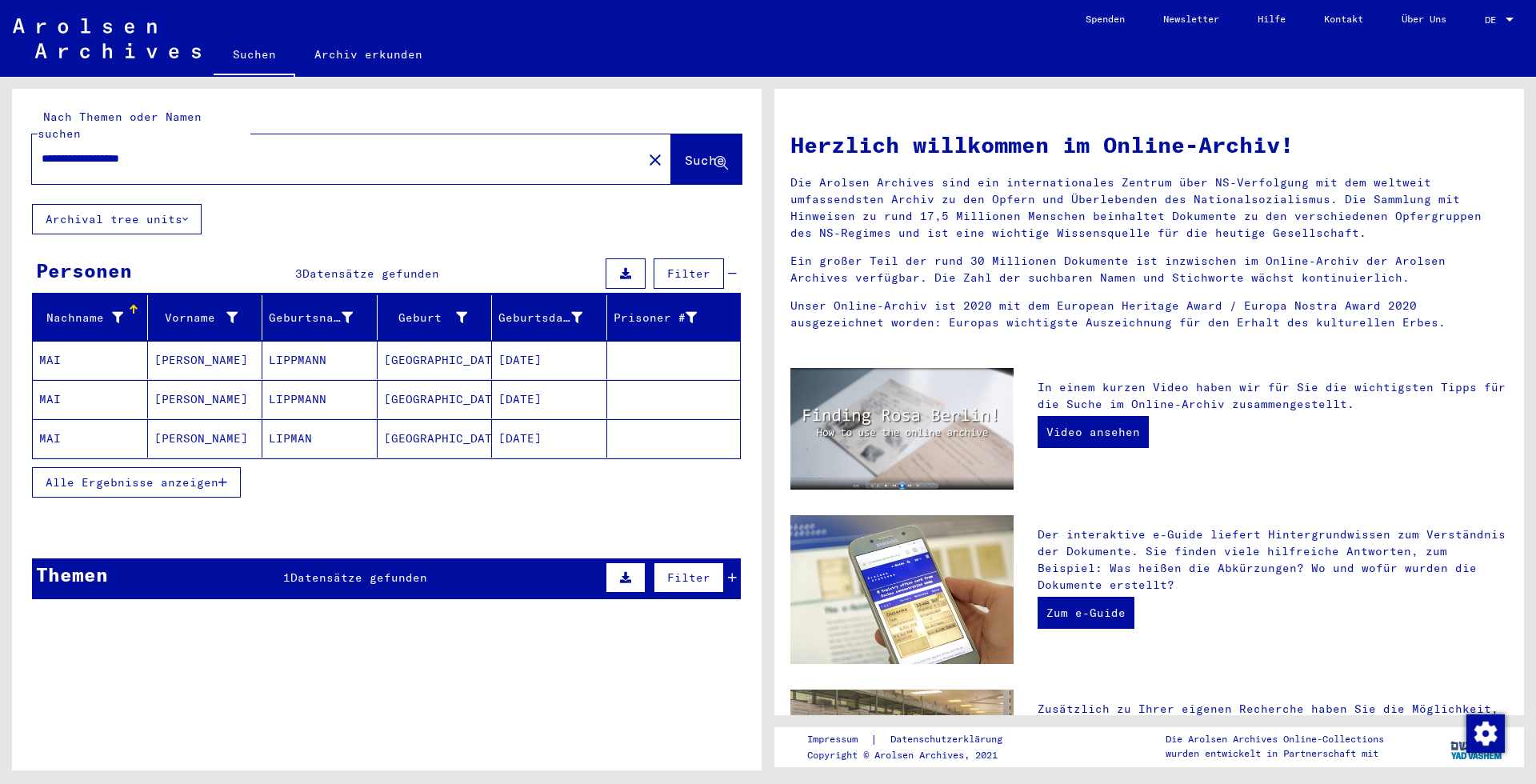
click at [266, 345] on mat-cell "LIPPMANN" at bounding box center [321, 360] width 116 height 38
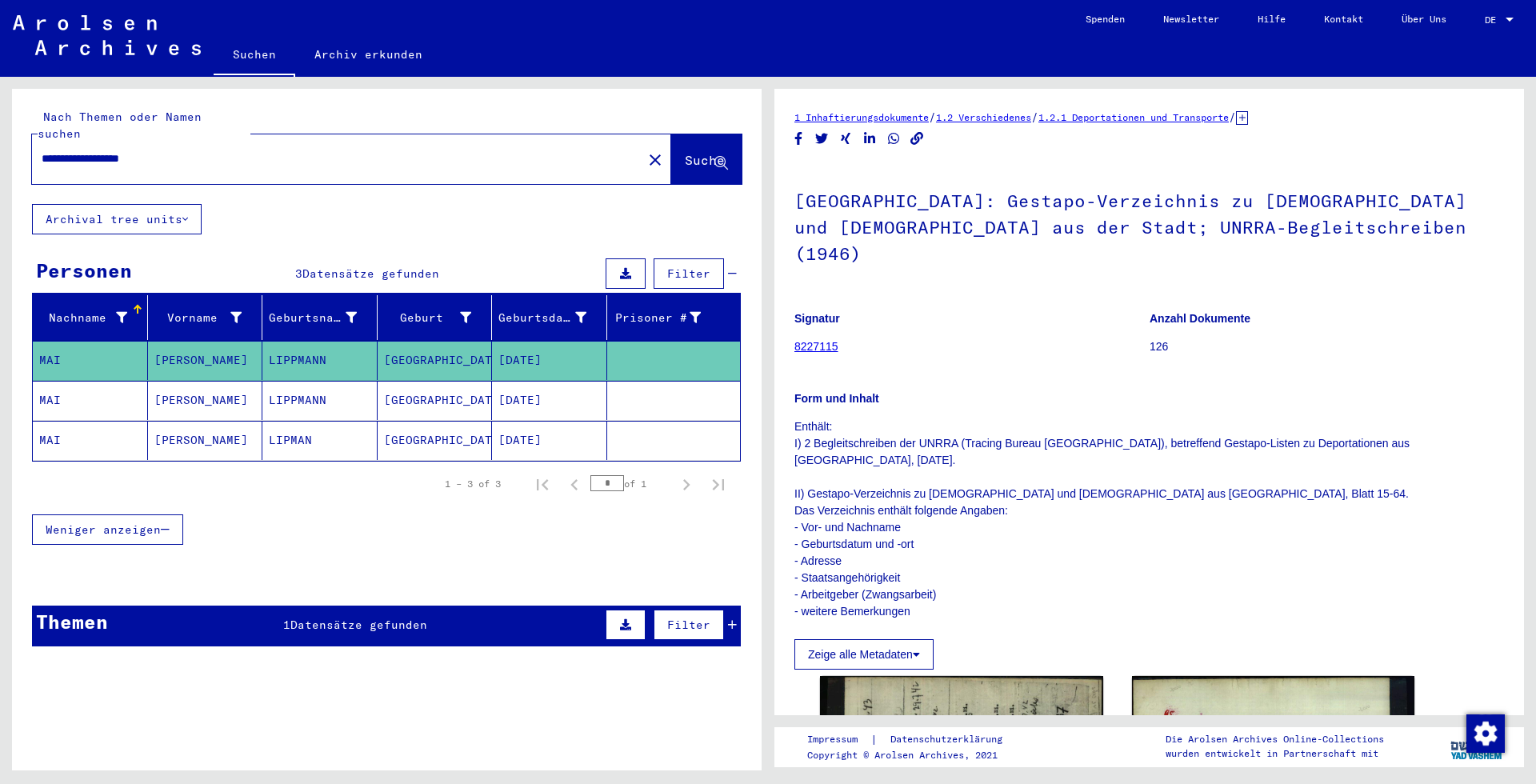
click at [364, 393] on mat-cell "LIPPMANN" at bounding box center [321, 400] width 116 height 39
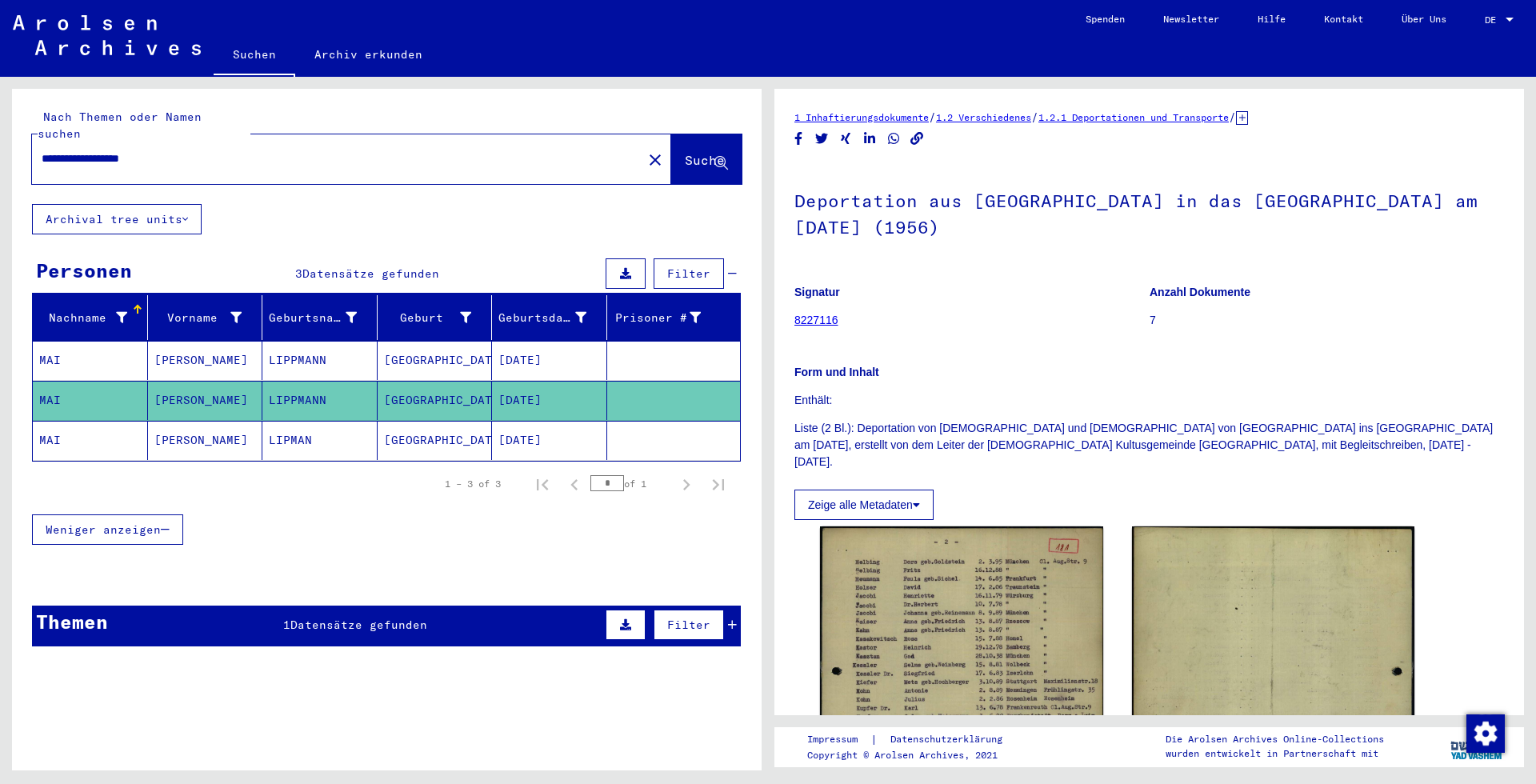
click at [348, 421] on mat-cell "LIPMAN" at bounding box center [321, 440] width 116 height 39
